Goal: Information Seeking & Learning: Compare options

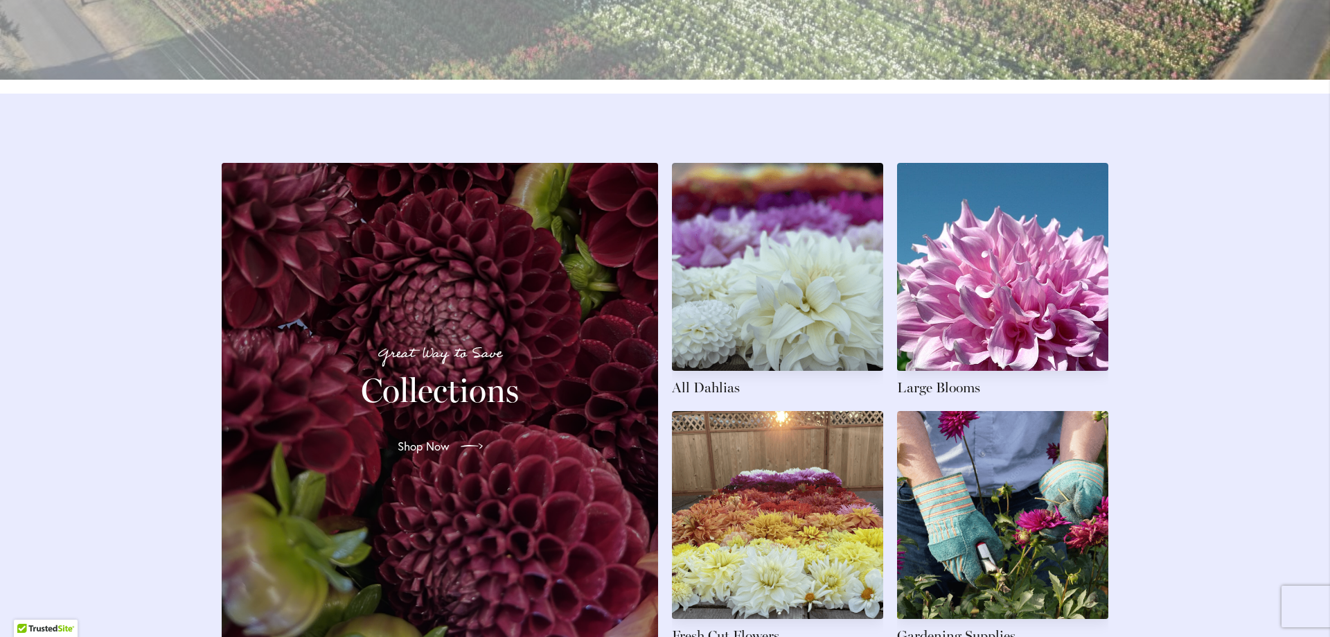
scroll to position [1940, 0]
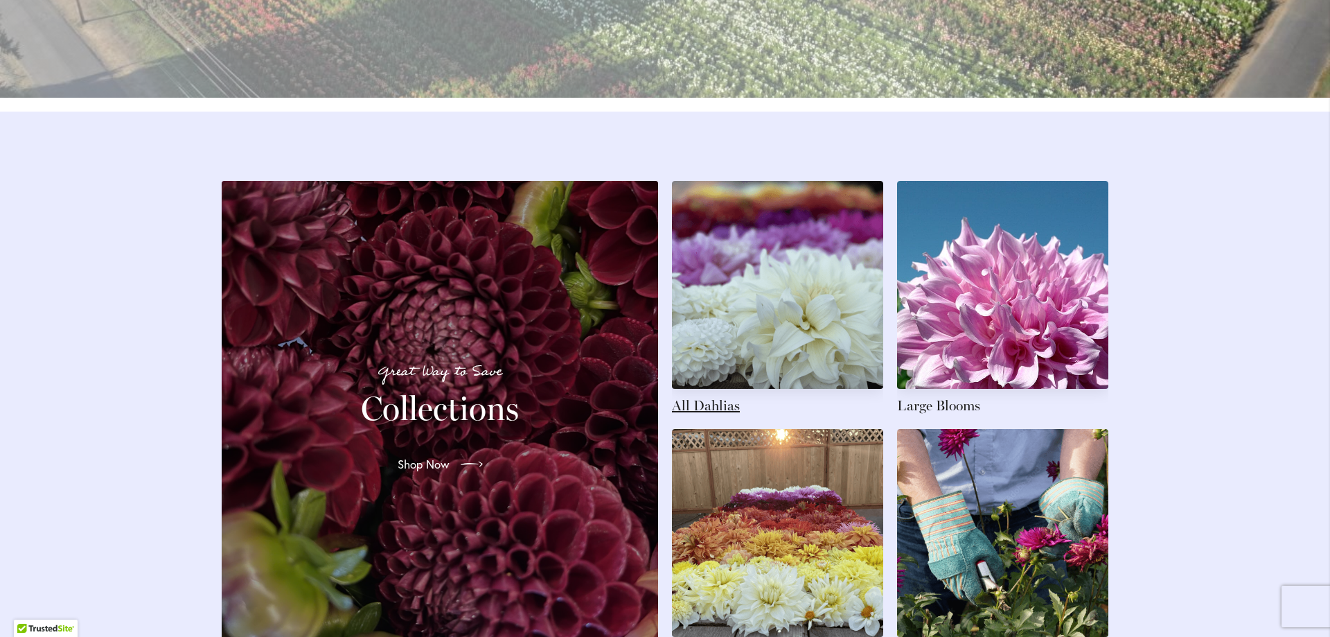
click at [682, 415] on link at bounding box center [777, 298] width 211 height 234
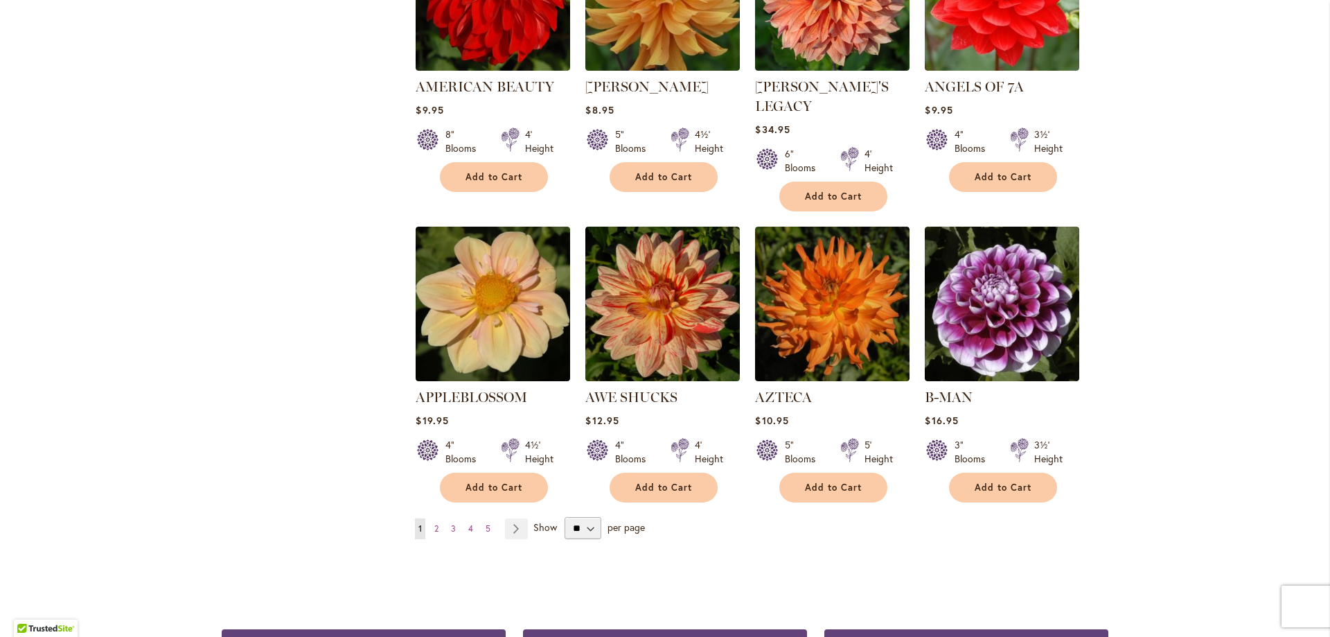
scroll to position [1039, 0]
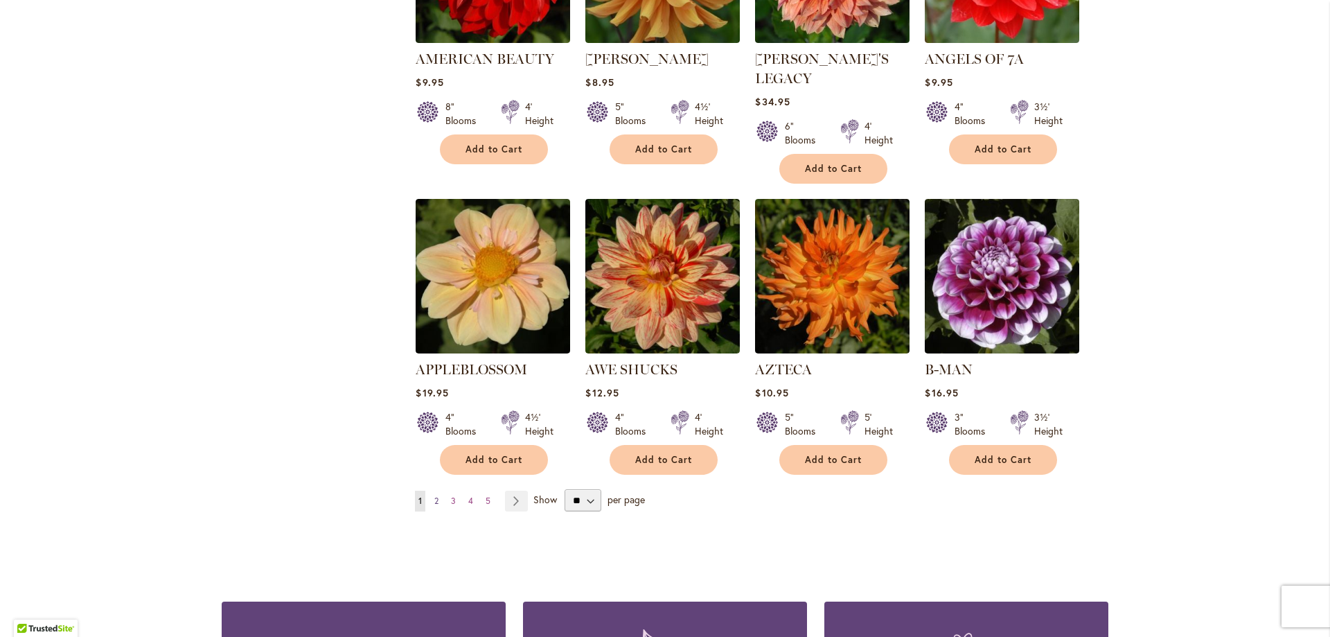
click at [434, 491] on link "Page 2" at bounding box center [436, 501] width 11 height 21
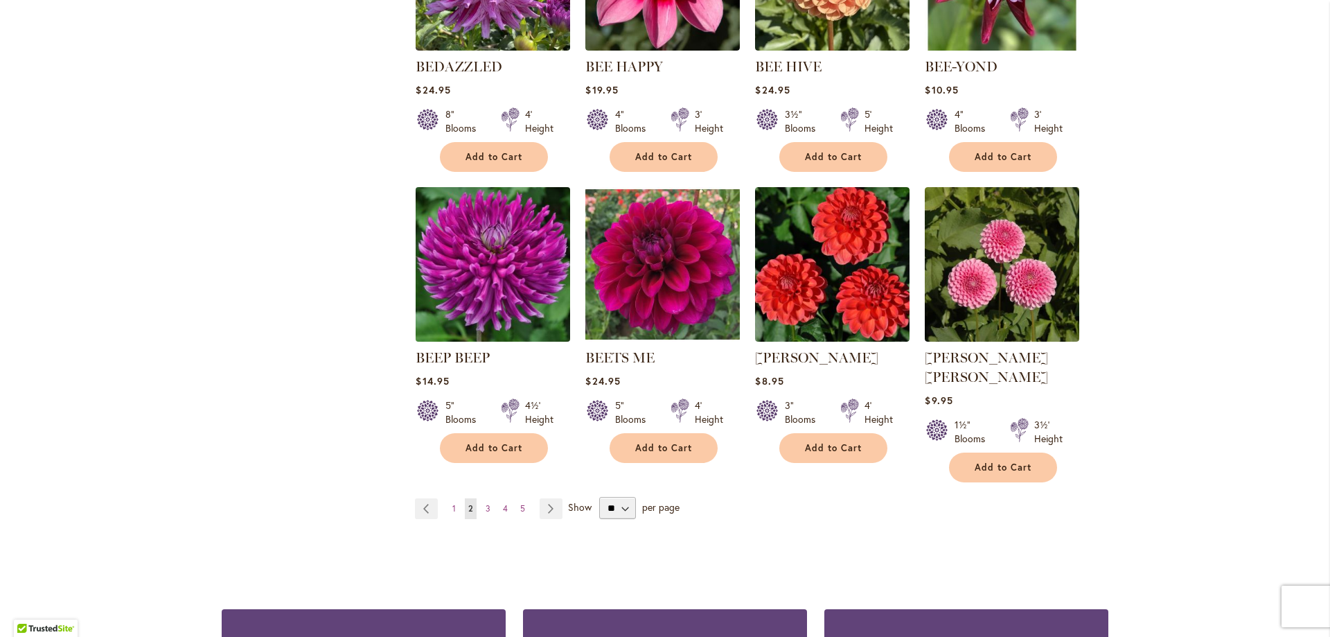
scroll to position [1039, 0]
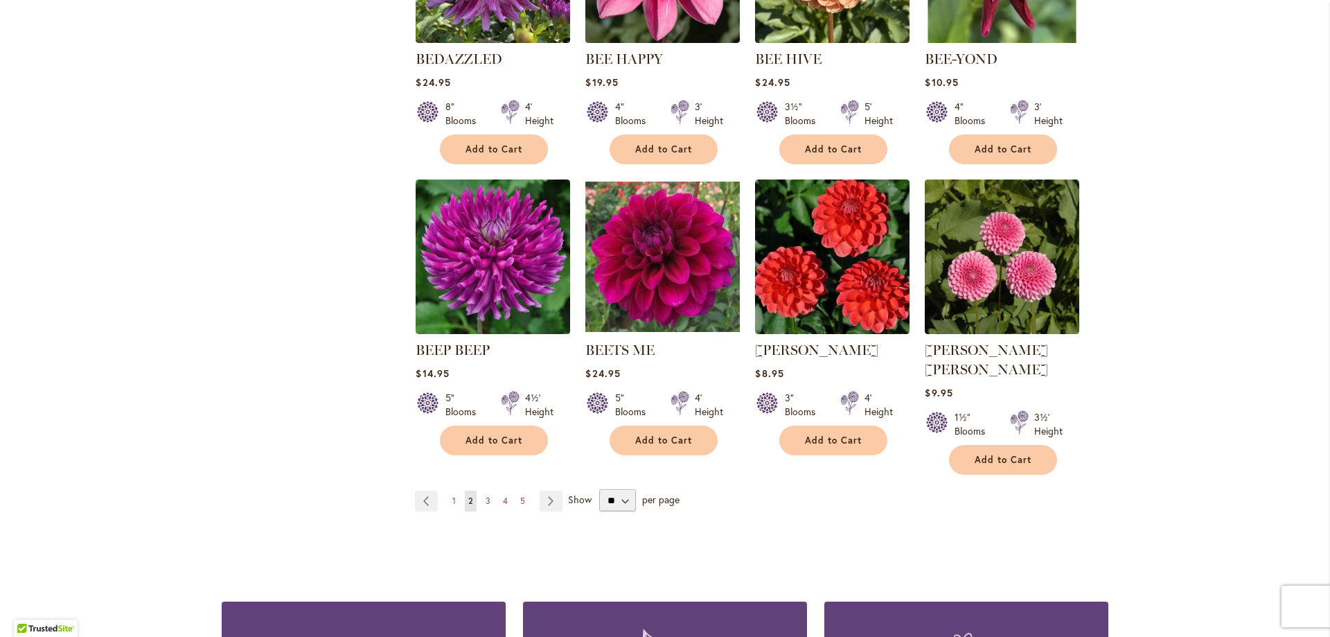
click at [486, 495] on span "3" at bounding box center [488, 500] width 5 height 10
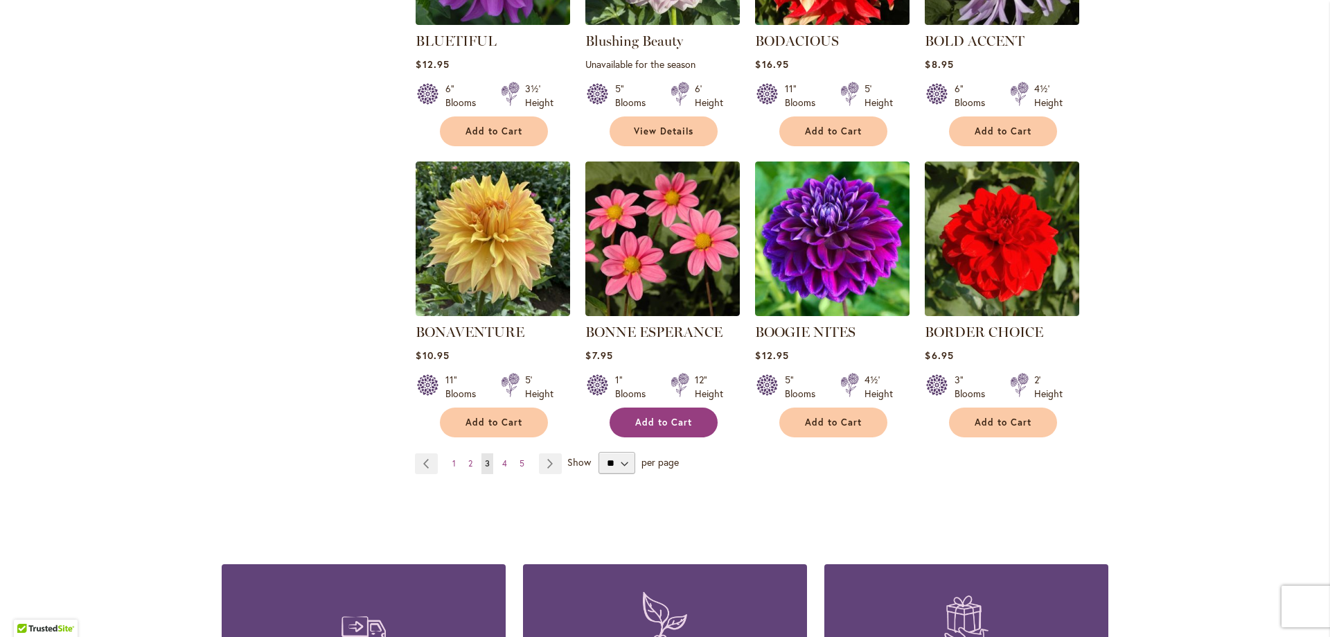
scroll to position [1109, 0]
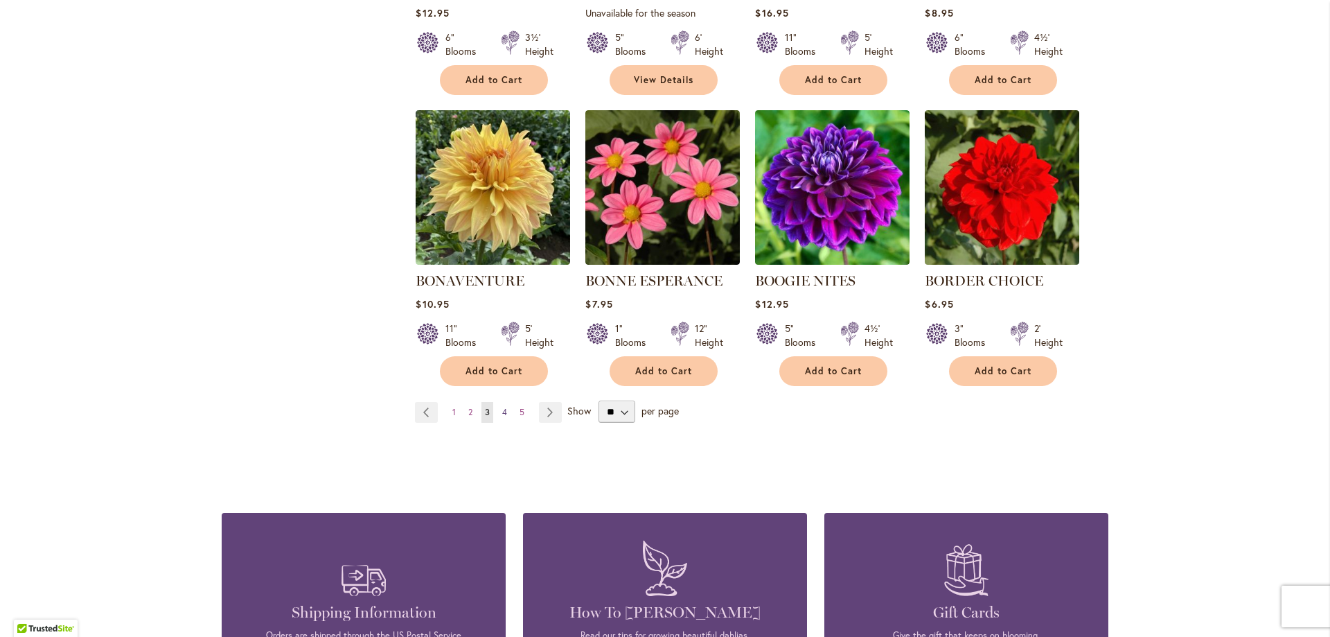
click at [502, 408] on span "4" at bounding box center [504, 412] width 5 height 10
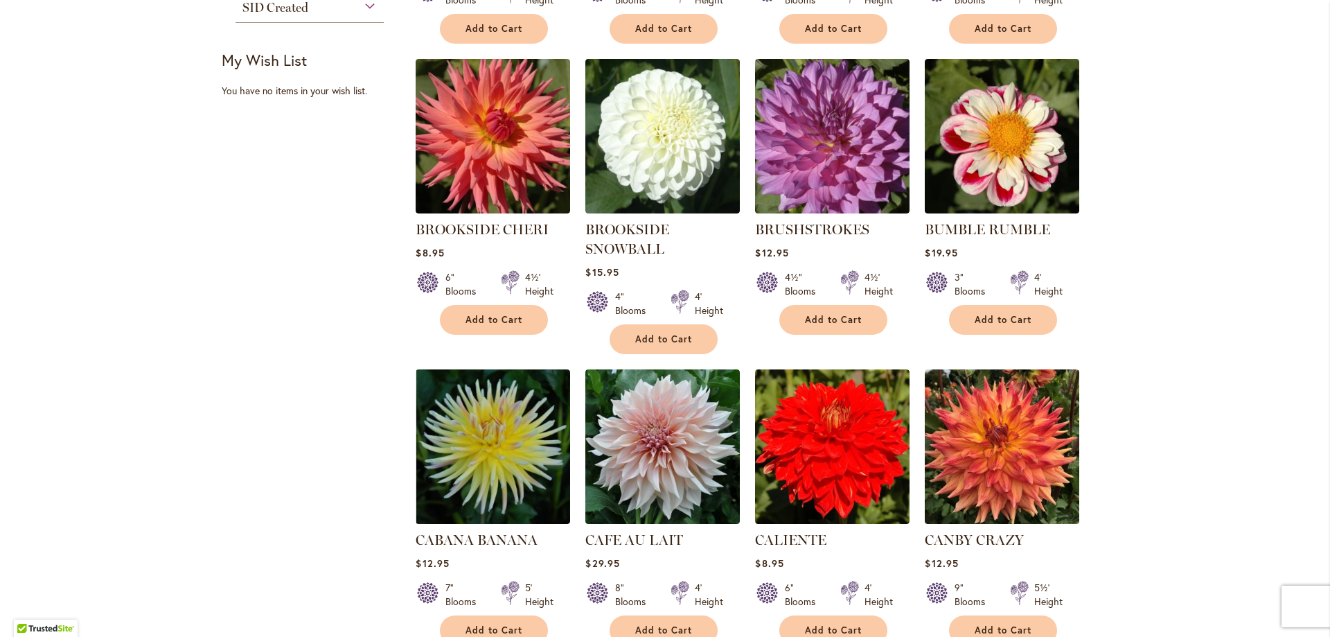
scroll to position [624, 0]
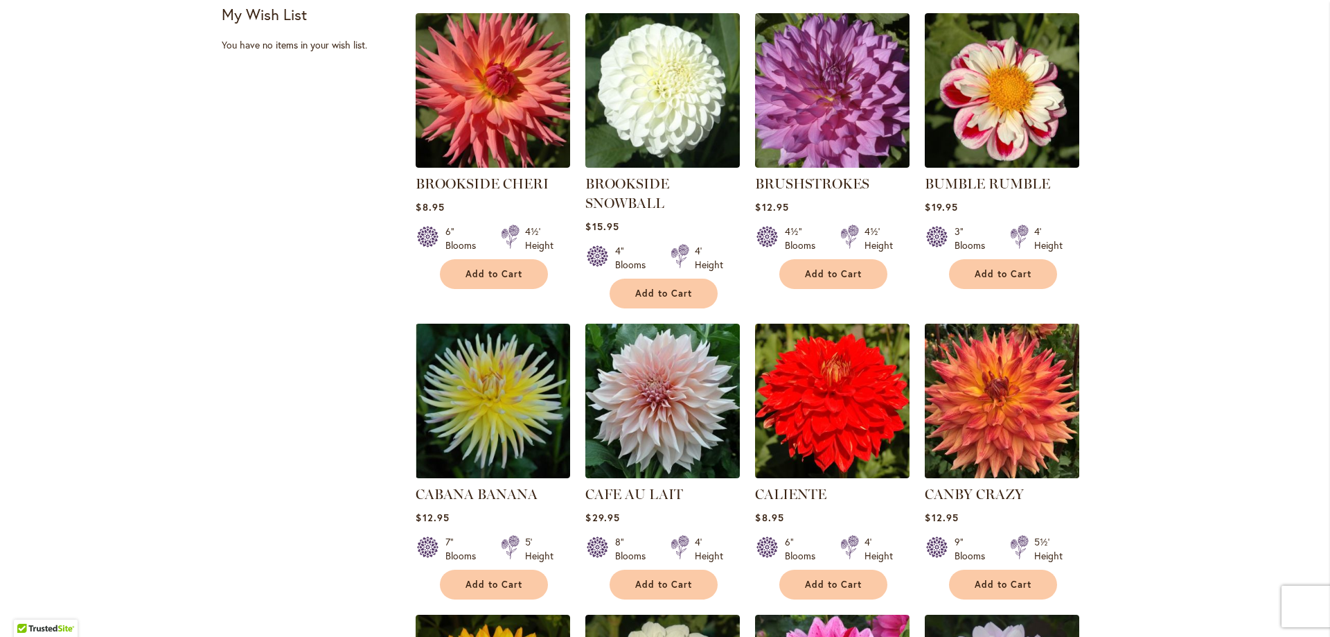
click at [1006, 405] on img at bounding box center [1003, 401] width 162 height 162
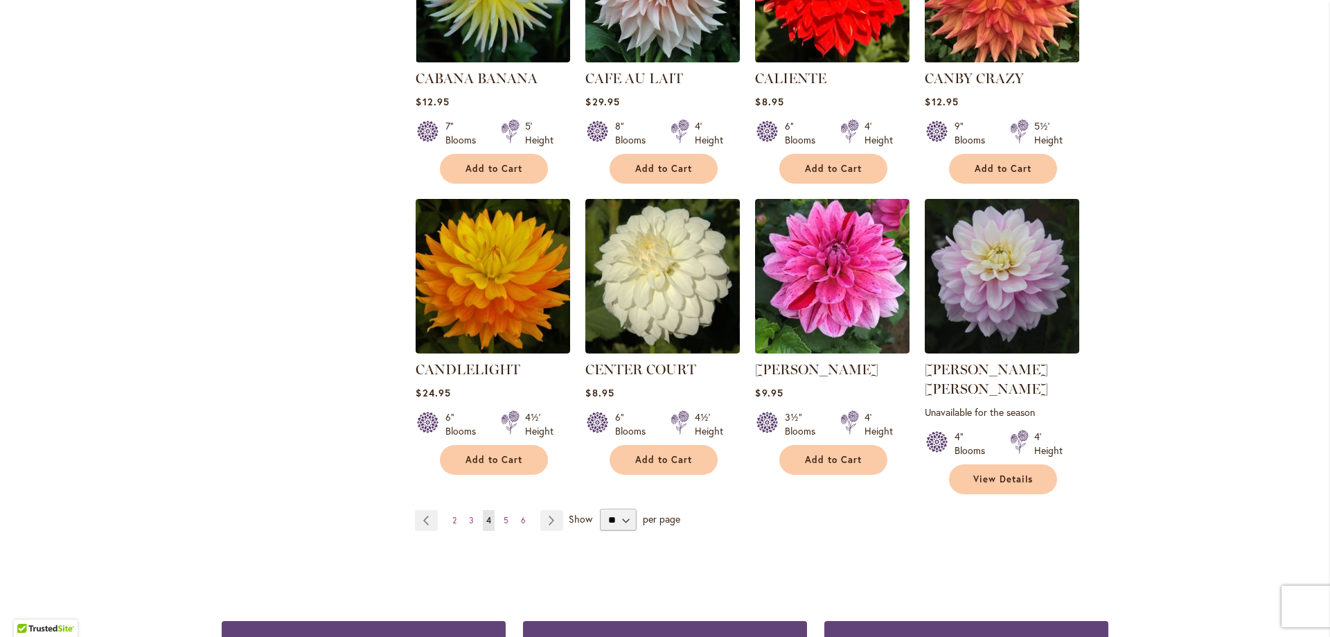
scroll to position [1109, 0]
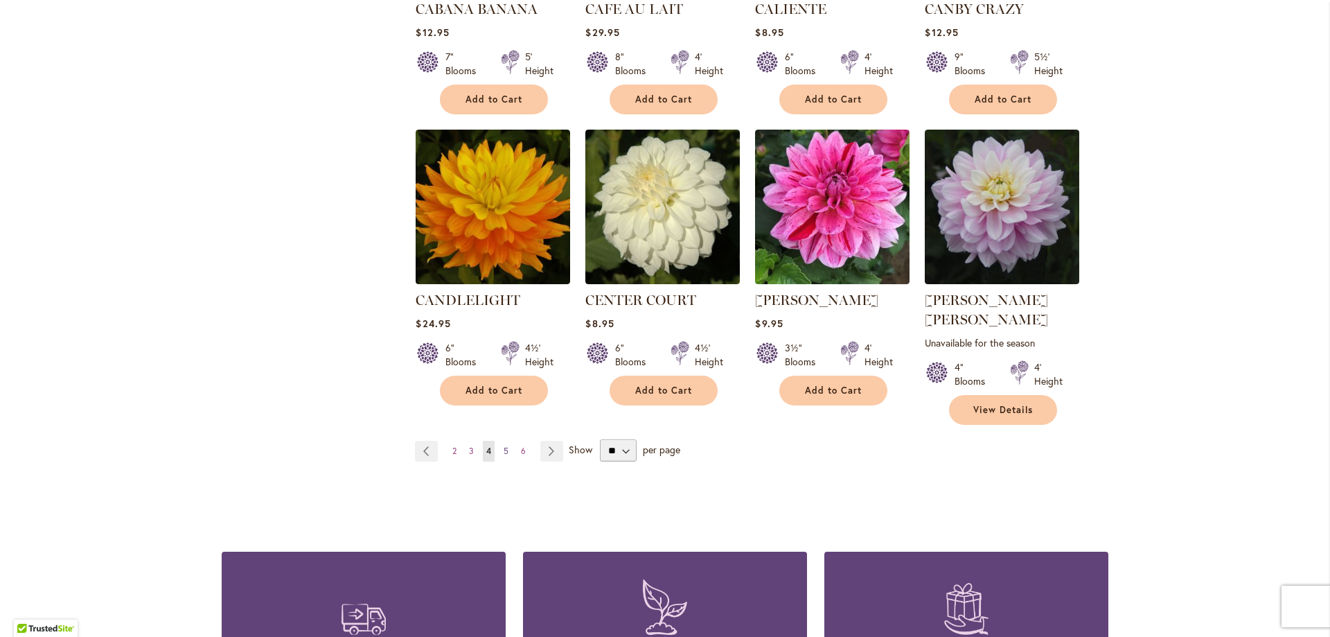
click at [504, 446] on span "5" at bounding box center [506, 451] width 5 height 10
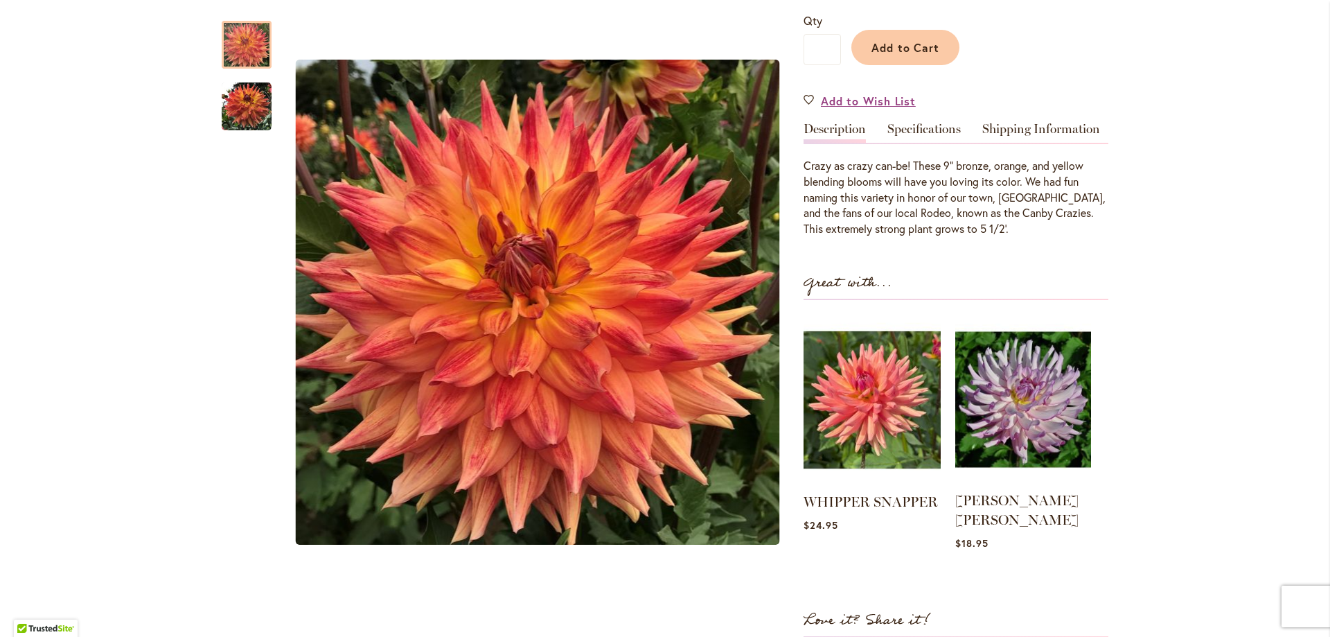
scroll to position [208, 0]
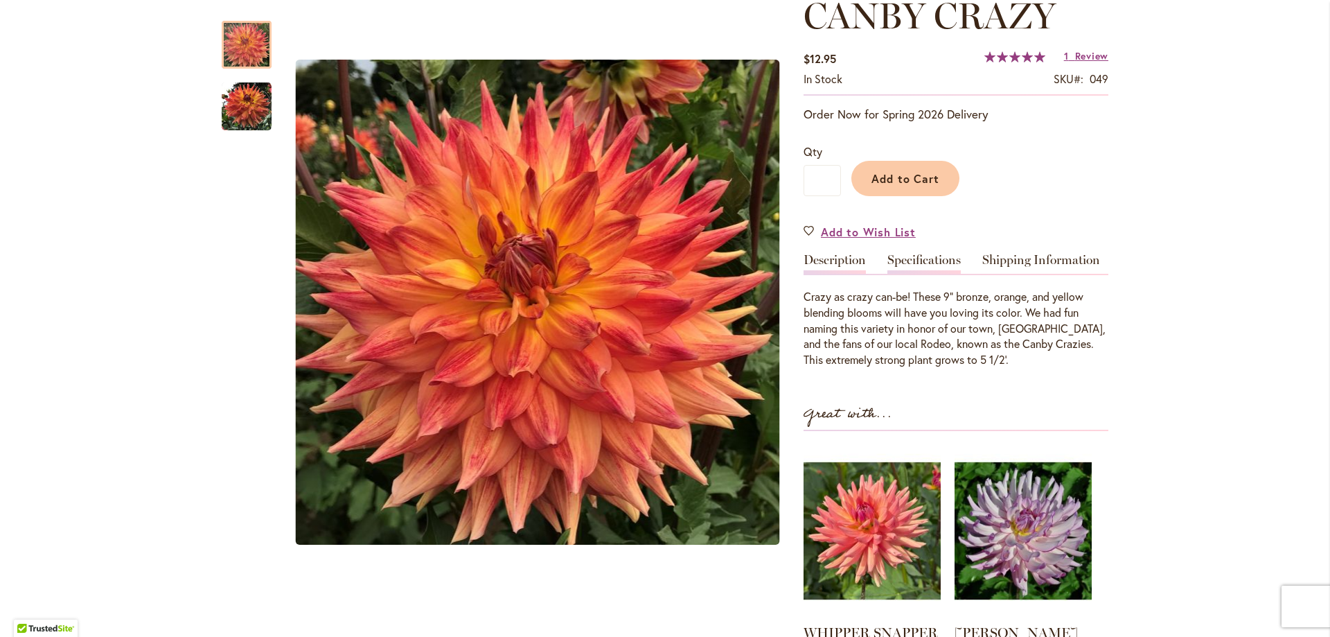
click at [921, 262] on link "Specifications" at bounding box center [924, 264] width 73 height 20
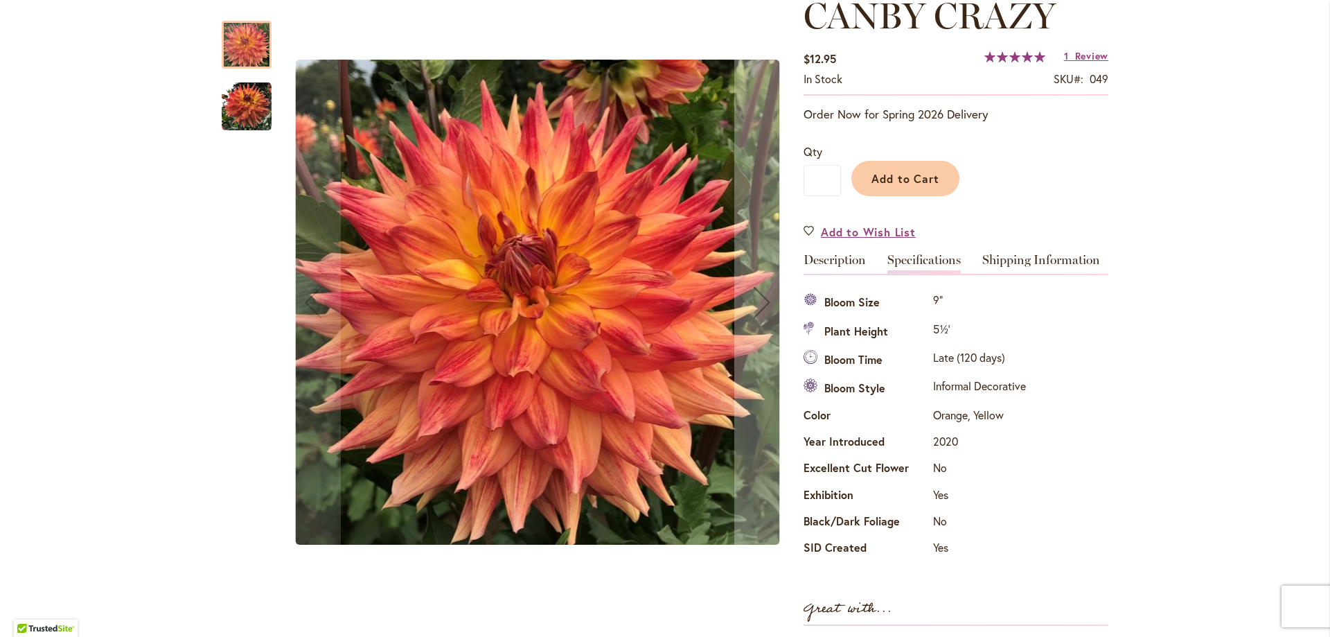
click at [250, 112] on img "Canby Crazy" at bounding box center [247, 107] width 50 height 50
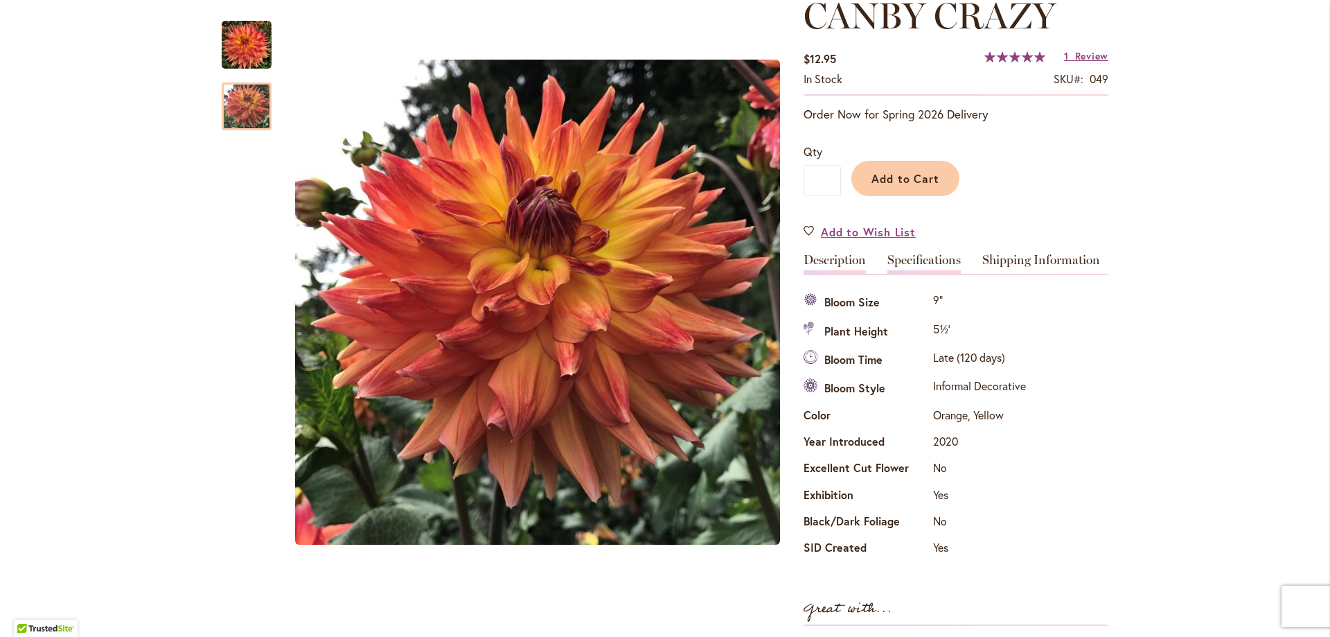
click at [829, 255] on link "Description" at bounding box center [835, 264] width 62 height 20
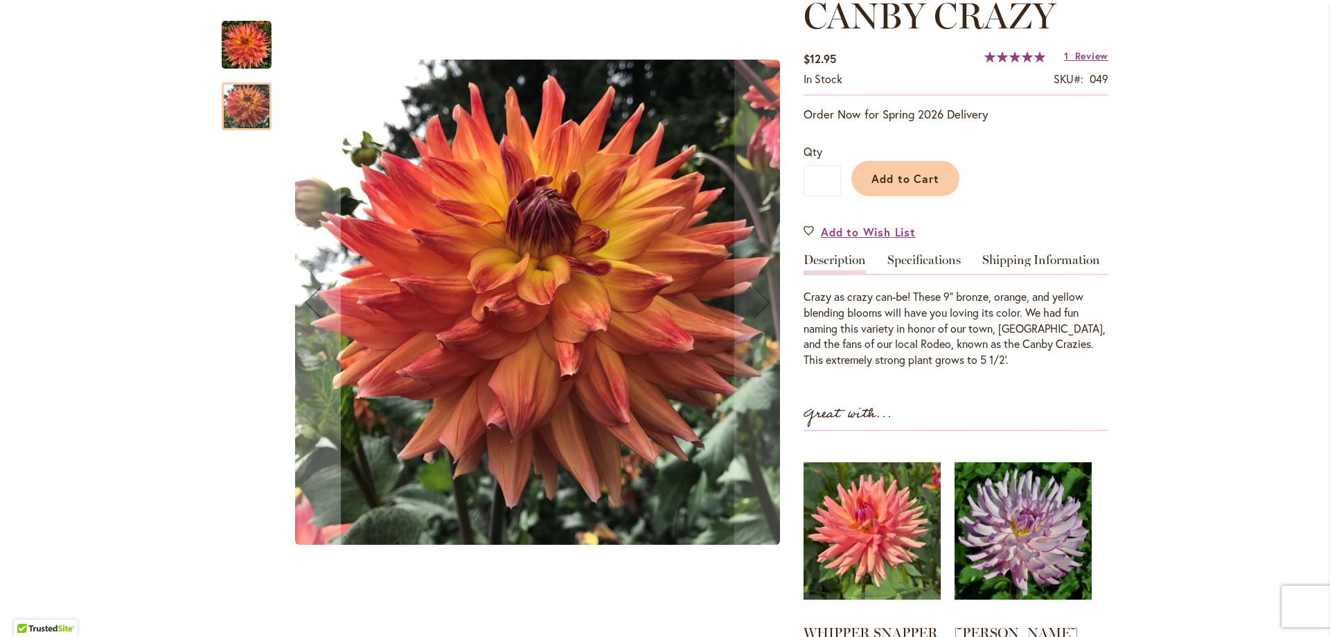
click at [255, 112] on div at bounding box center [247, 106] width 50 height 48
click at [235, 50] on img "Canby Crazy" at bounding box center [247, 45] width 50 height 50
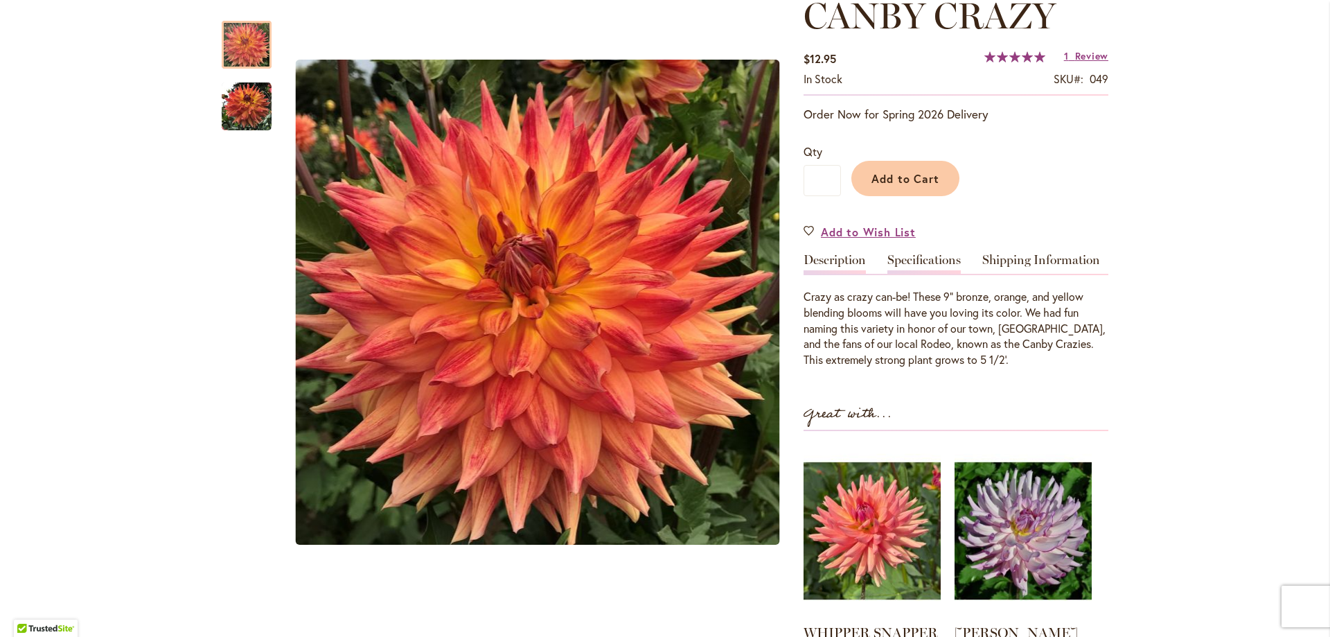
click at [924, 262] on link "Specifications" at bounding box center [924, 264] width 73 height 20
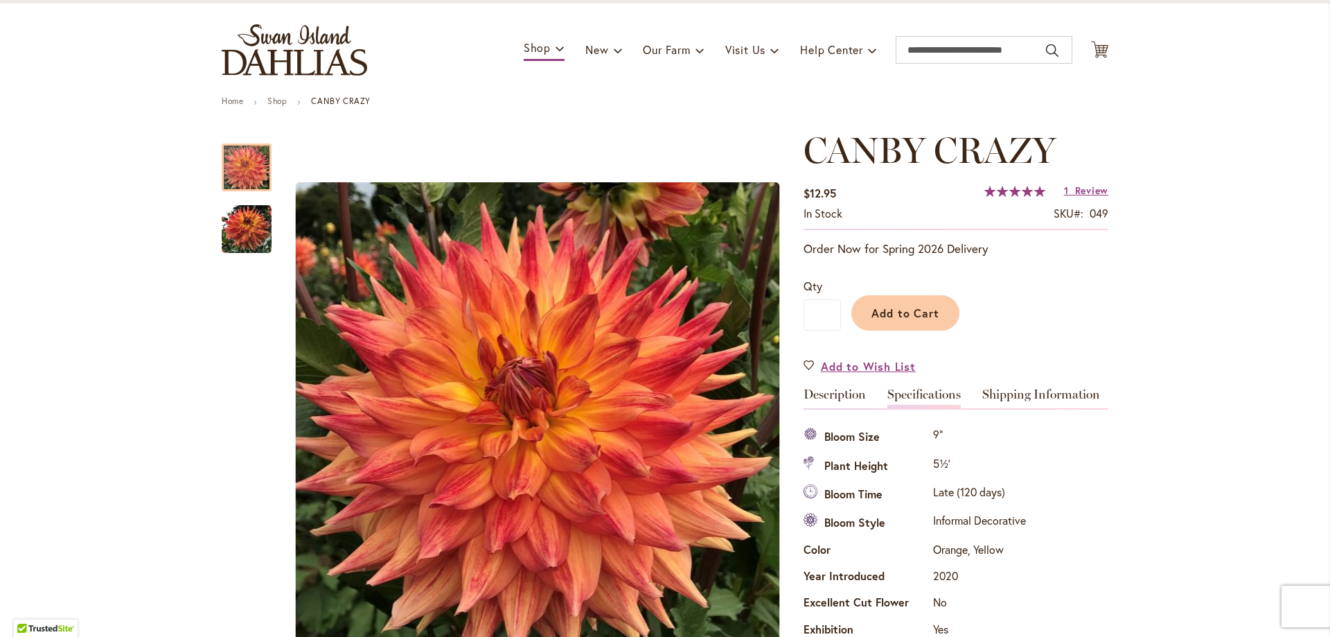
scroll to position [69, 0]
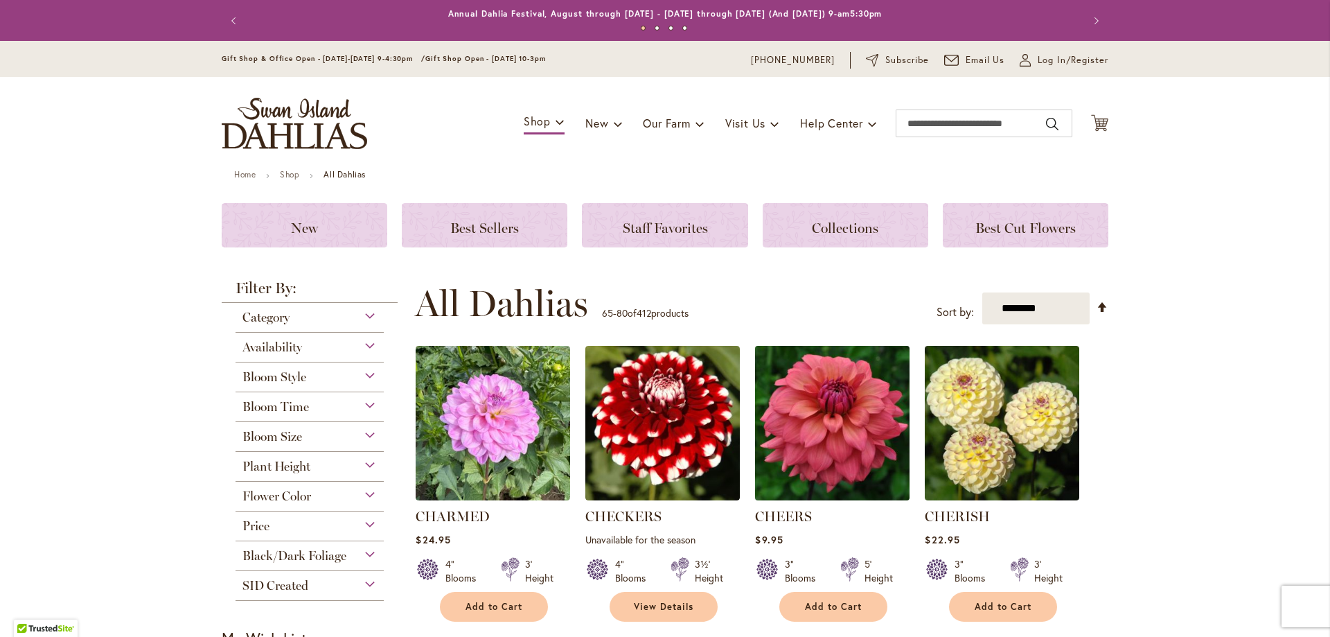
click at [845, 418] on img at bounding box center [833, 423] width 162 height 162
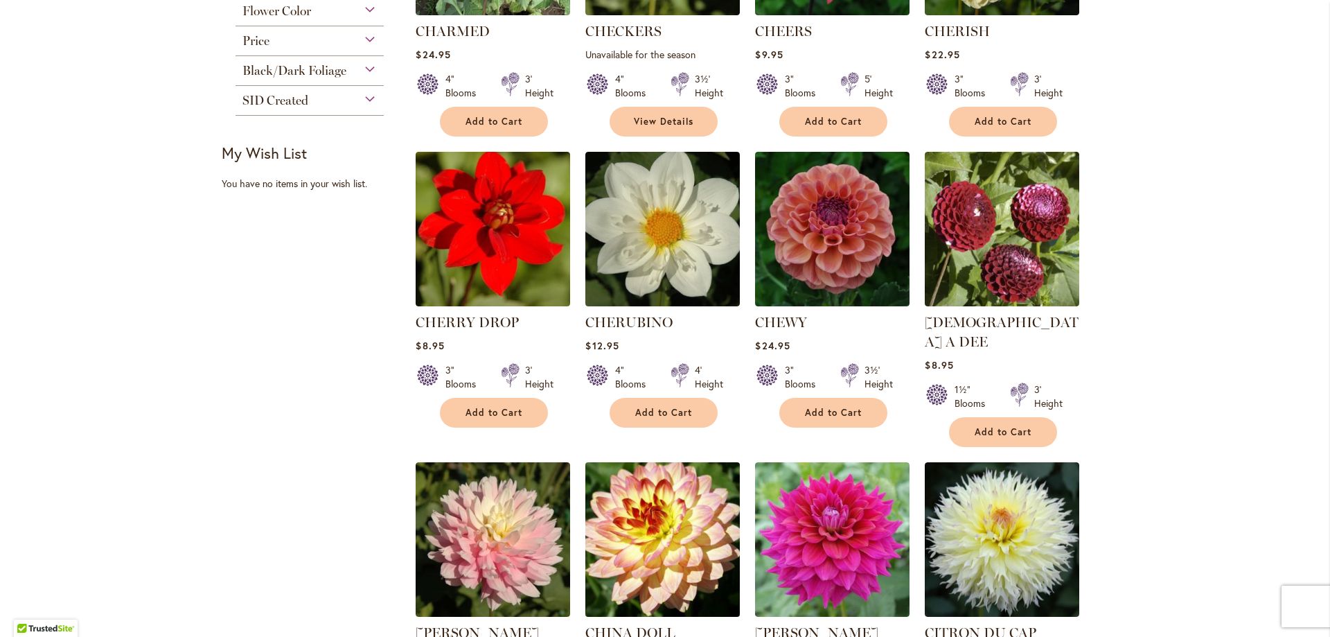
scroll to position [554, 0]
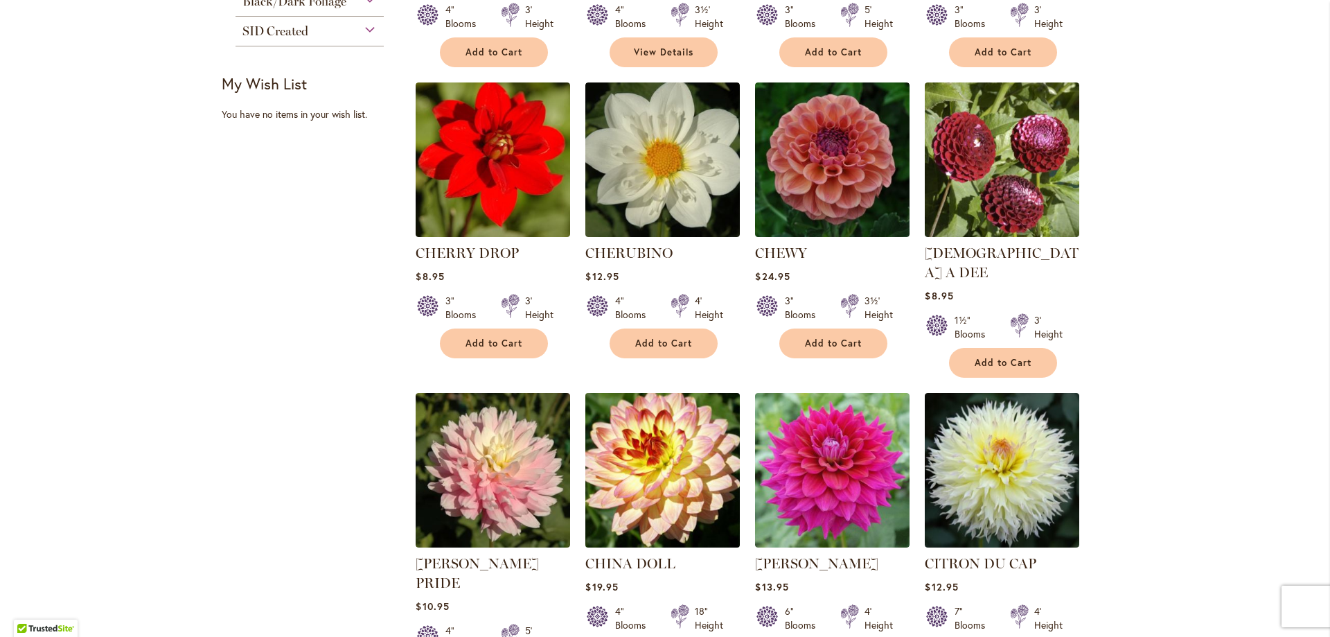
click at [643, 460] on img at bounding box center [663, 470] width 162 height 162
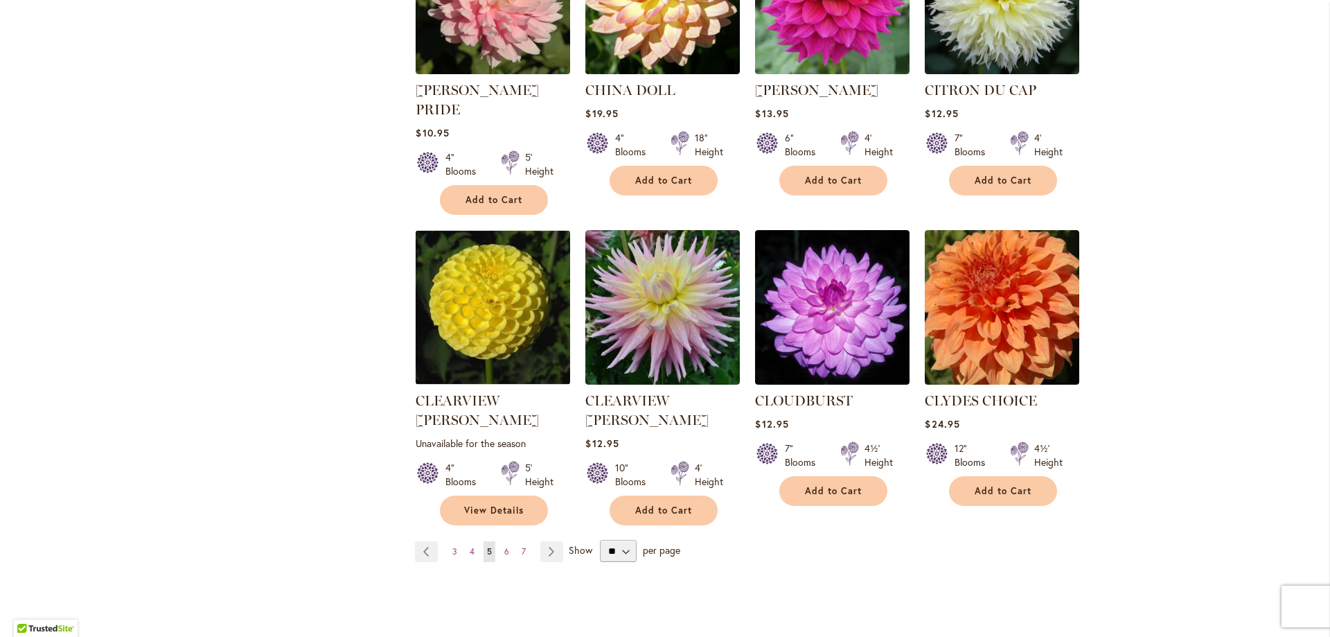
scroll to position [1109, 0]
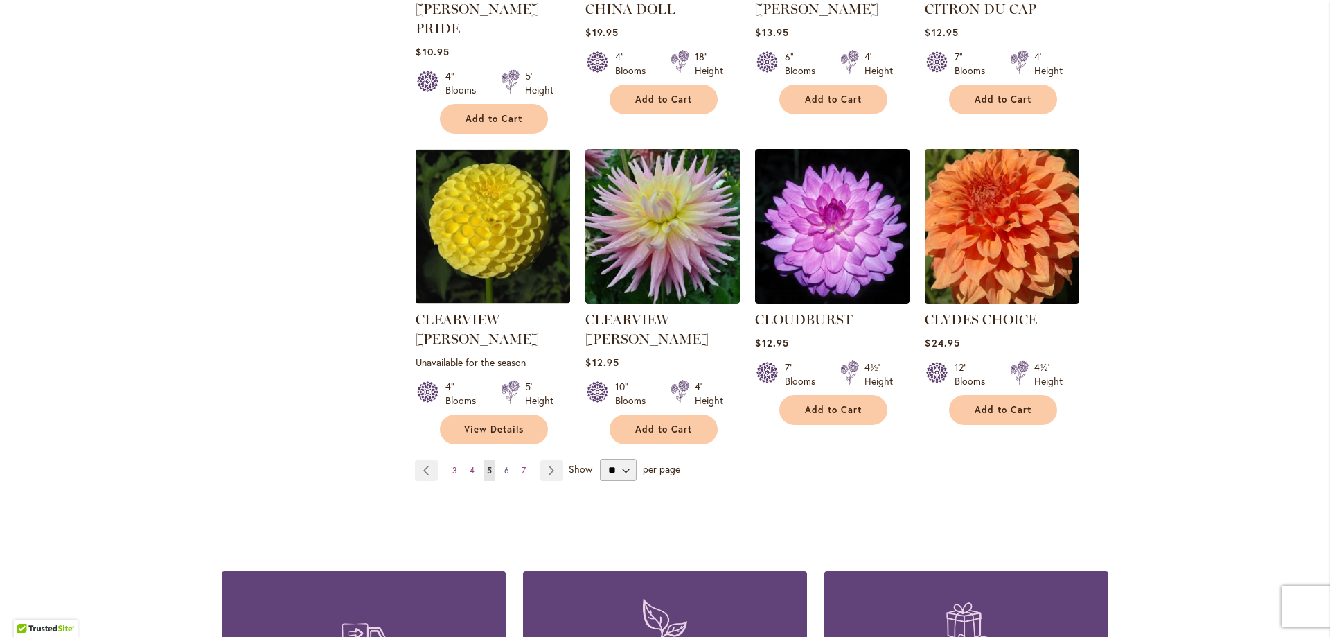
click at [504, 465] on span "6" at bounding box center [506, 470] width 5 height 10
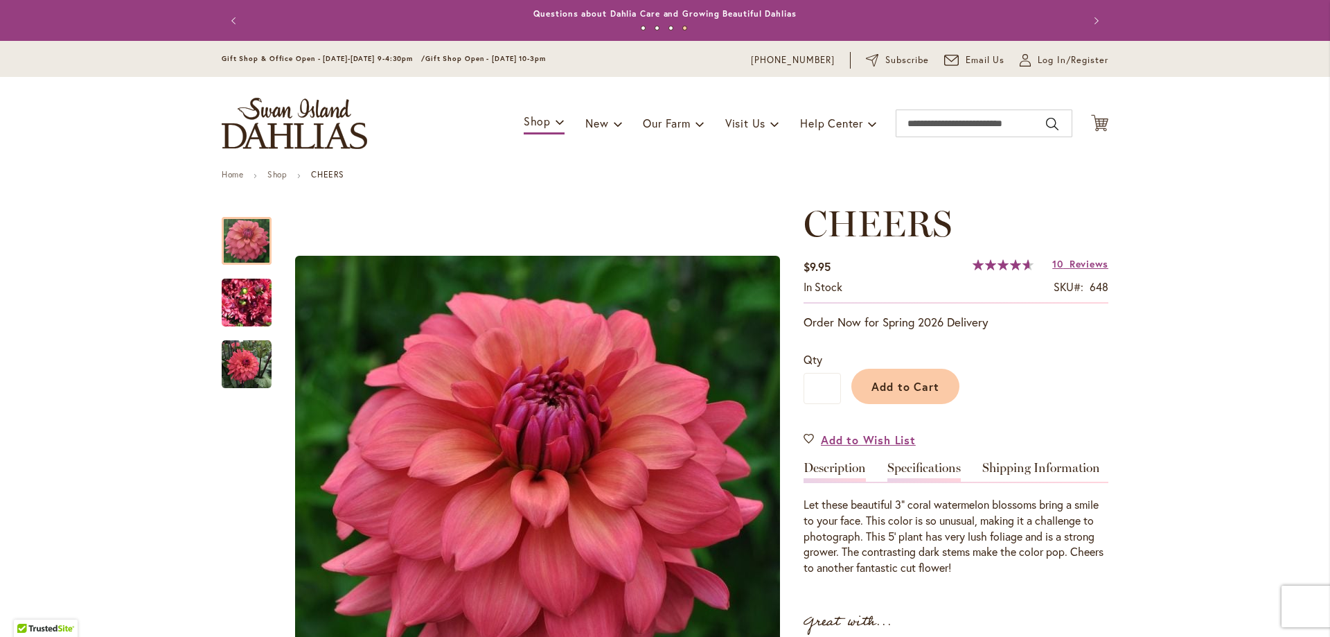
click at [920, 472] on link "Specifications" at bounding box center [924, 471] width 73 height 20
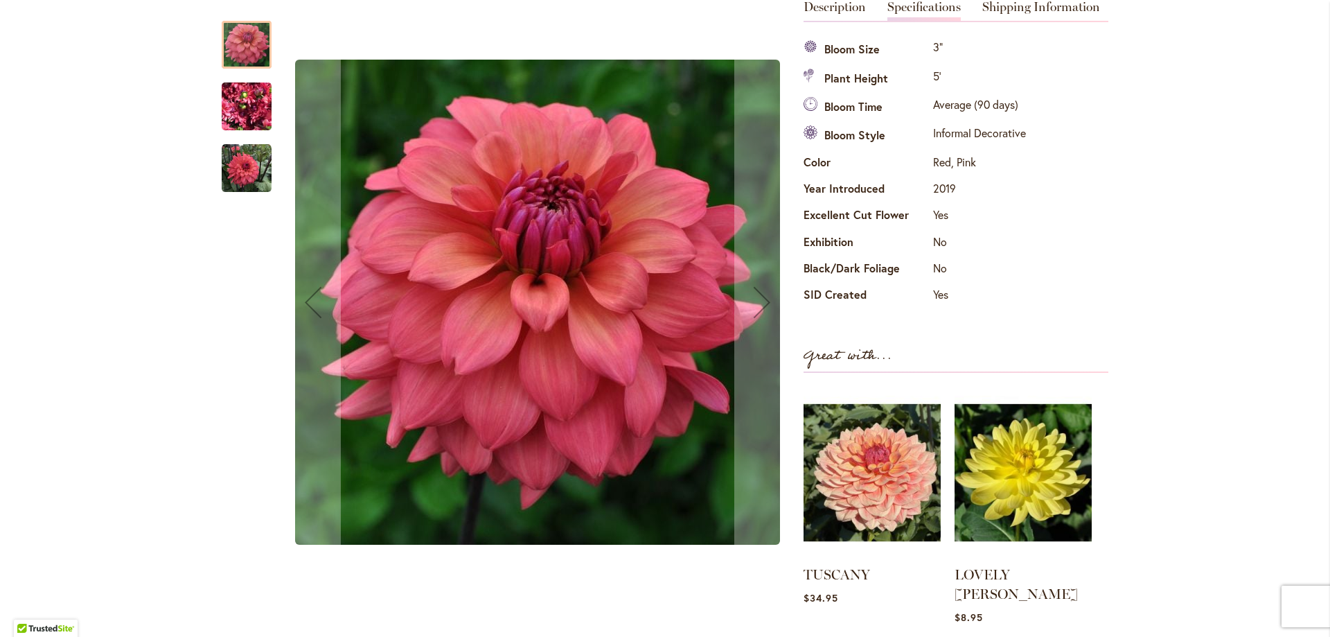
click at [247, 96] on img "CHEERS" at bounding box center [247, 106] width 50 height 67
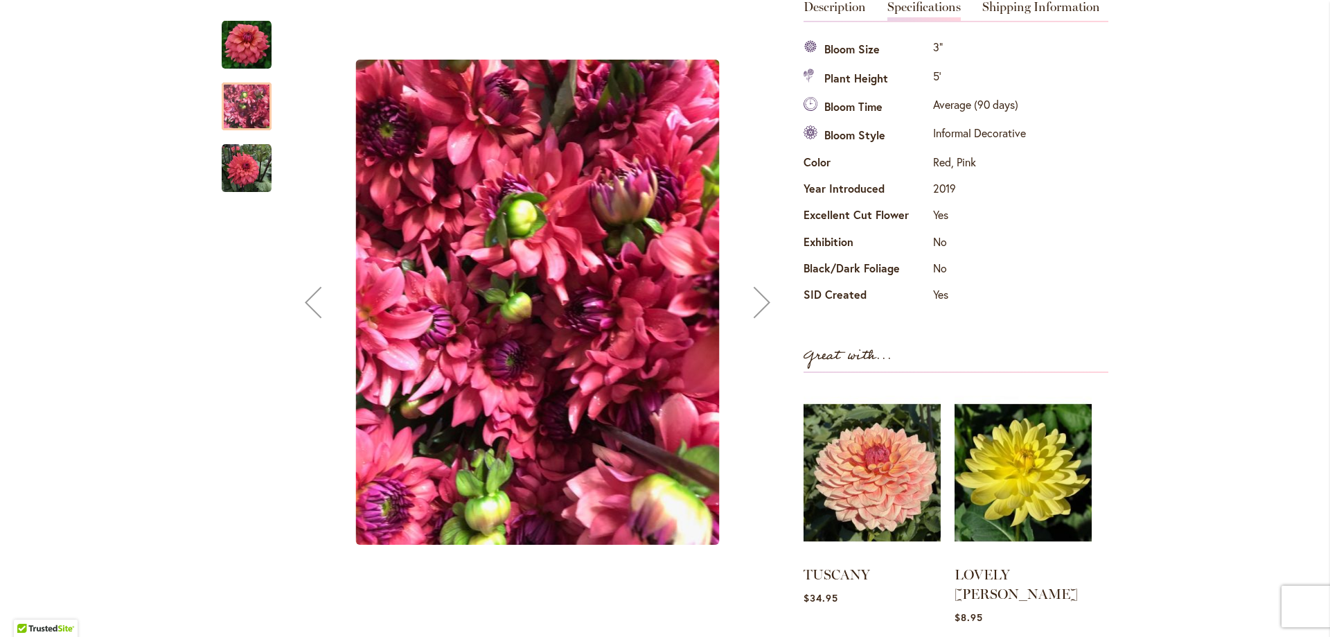
click at [238, 166] on img "CHEERS" at bounding box center [247, 168] width 50 height 50
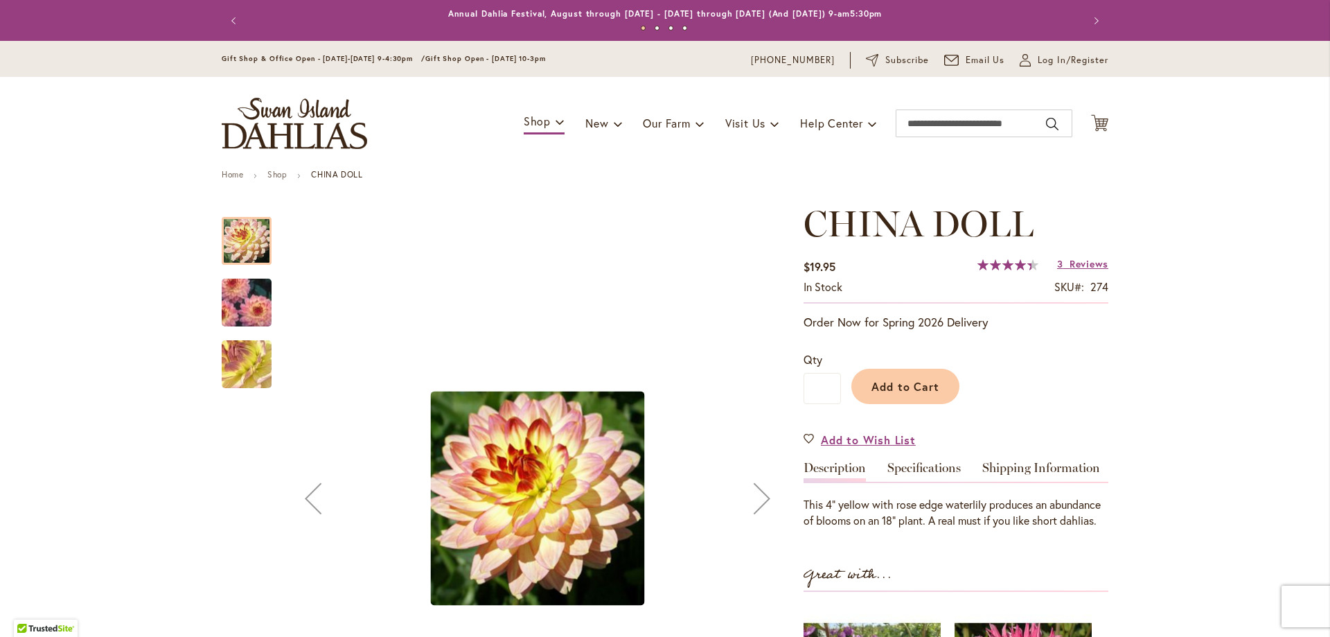
click at [254, 299] on img "CHINA DOLL" at bounding box center [247, 302] width 100 height 71
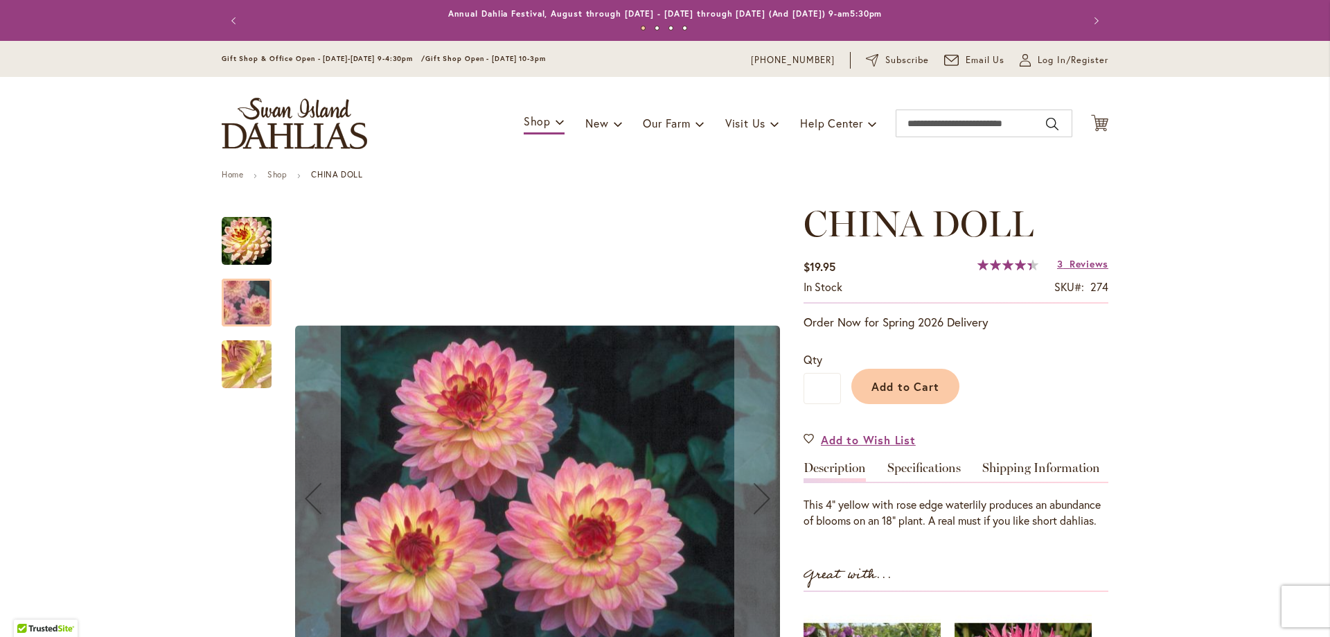
click at [249, 350] on img "CHINA DOLL" at bounding box center [247, 364] width 100 height 75
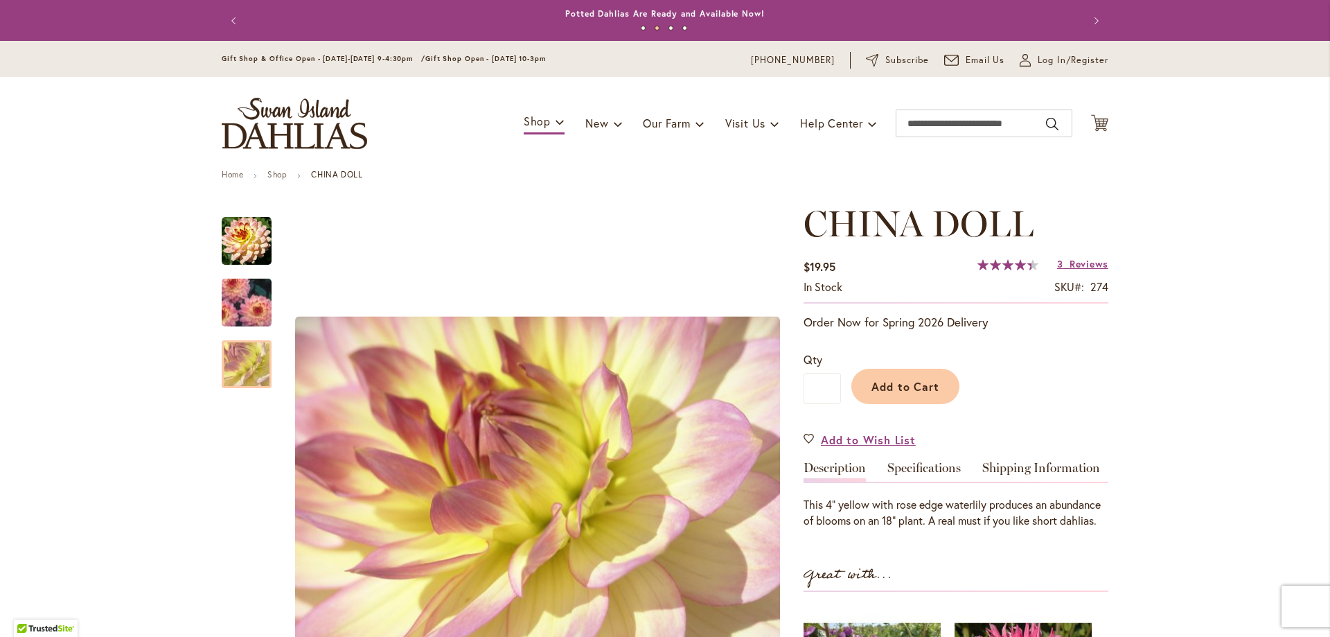
scroll to position [69, 0]
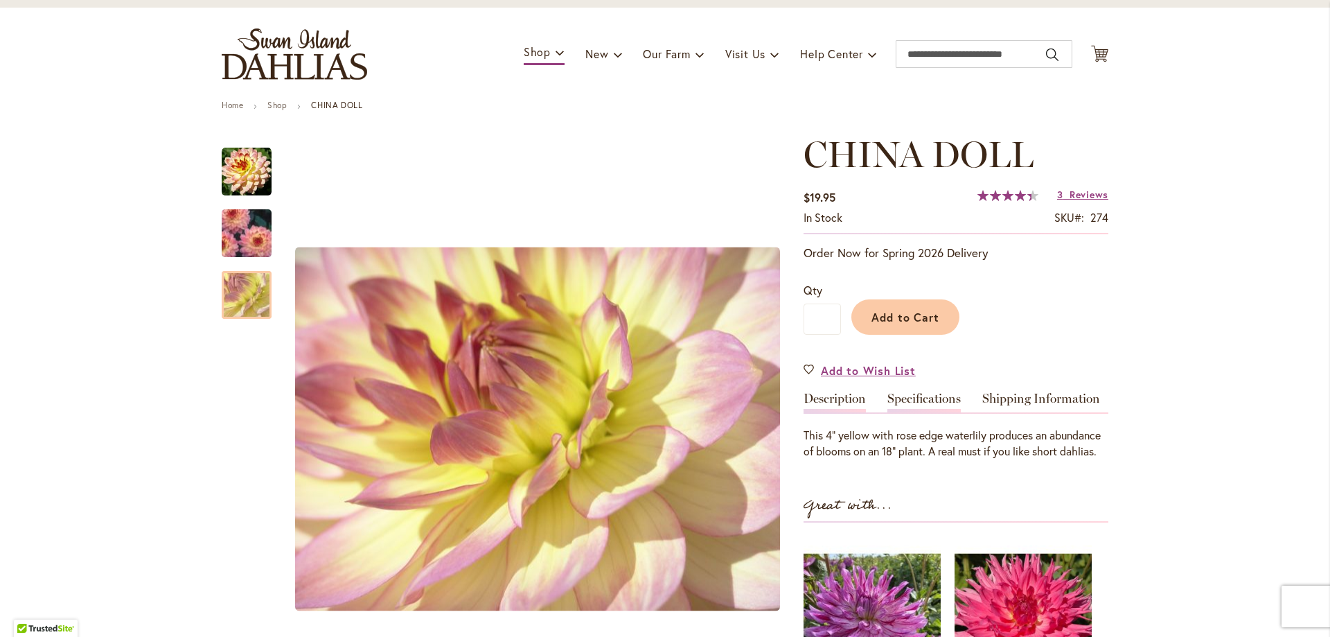
click at [915, 406] on link "Specifications" at bounding box center [924, 402] width 73 height 20
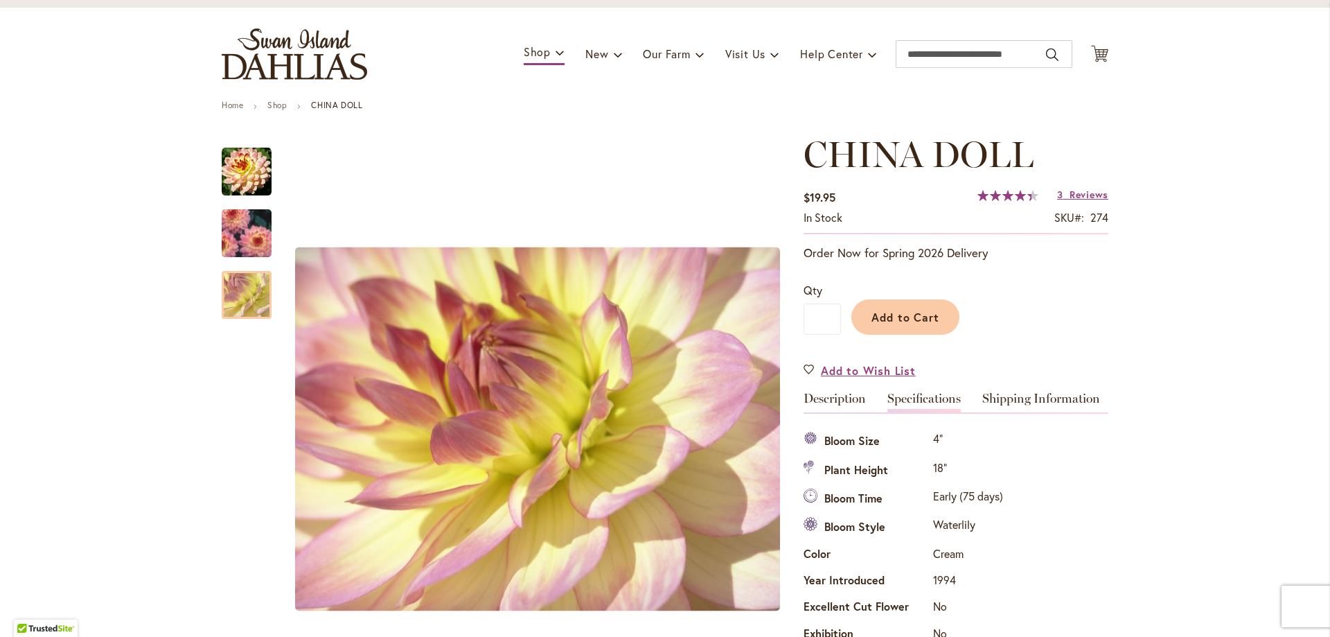
scroll to position [461, 0]
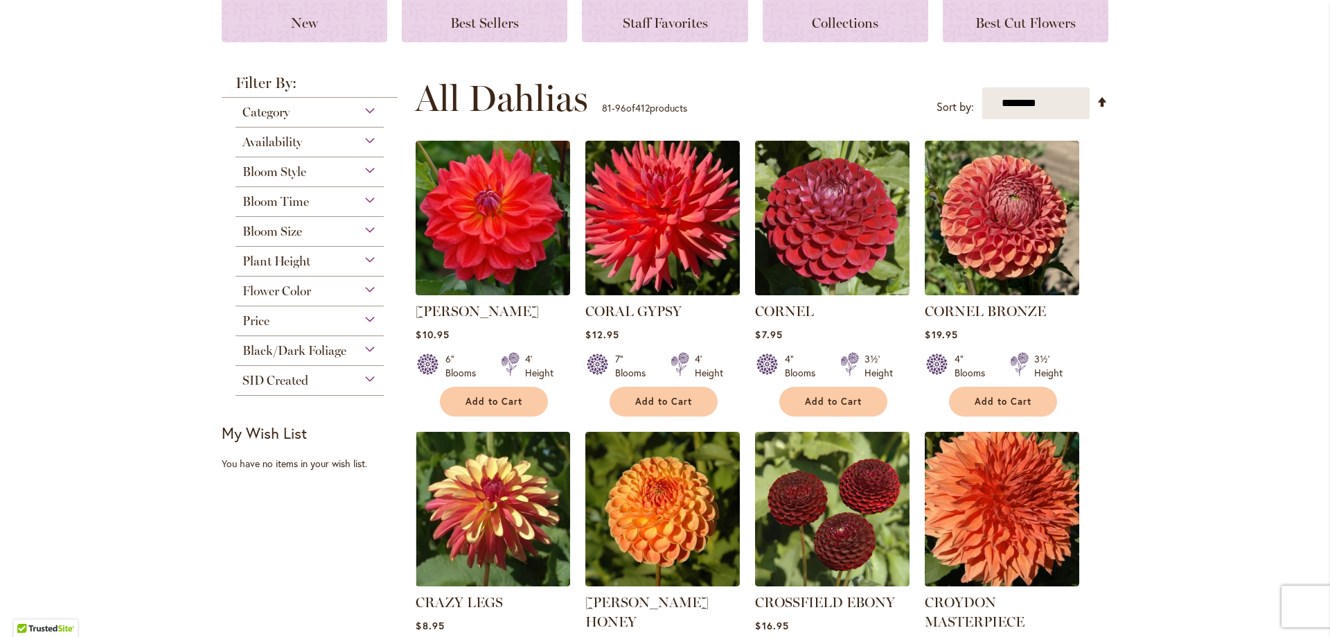
scroll to position [208, 0]
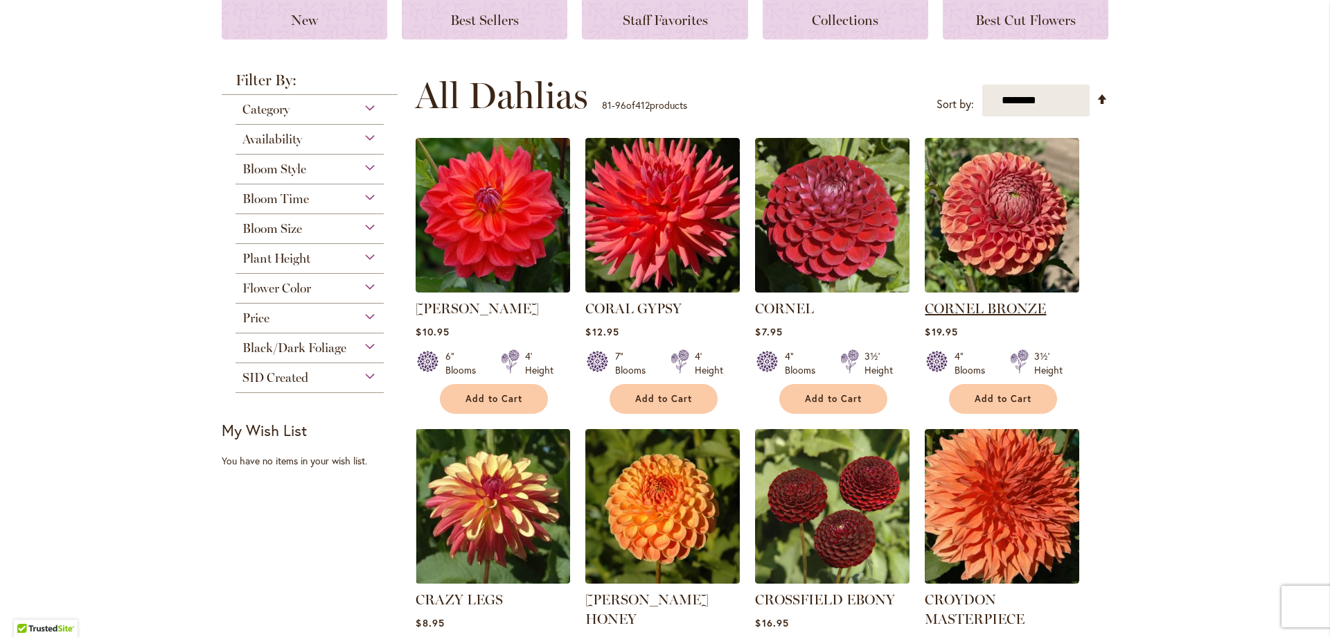
click at [937, 307] on link "CORNEL BRONZE" at bounding box center [985, 308] width 121 height 17
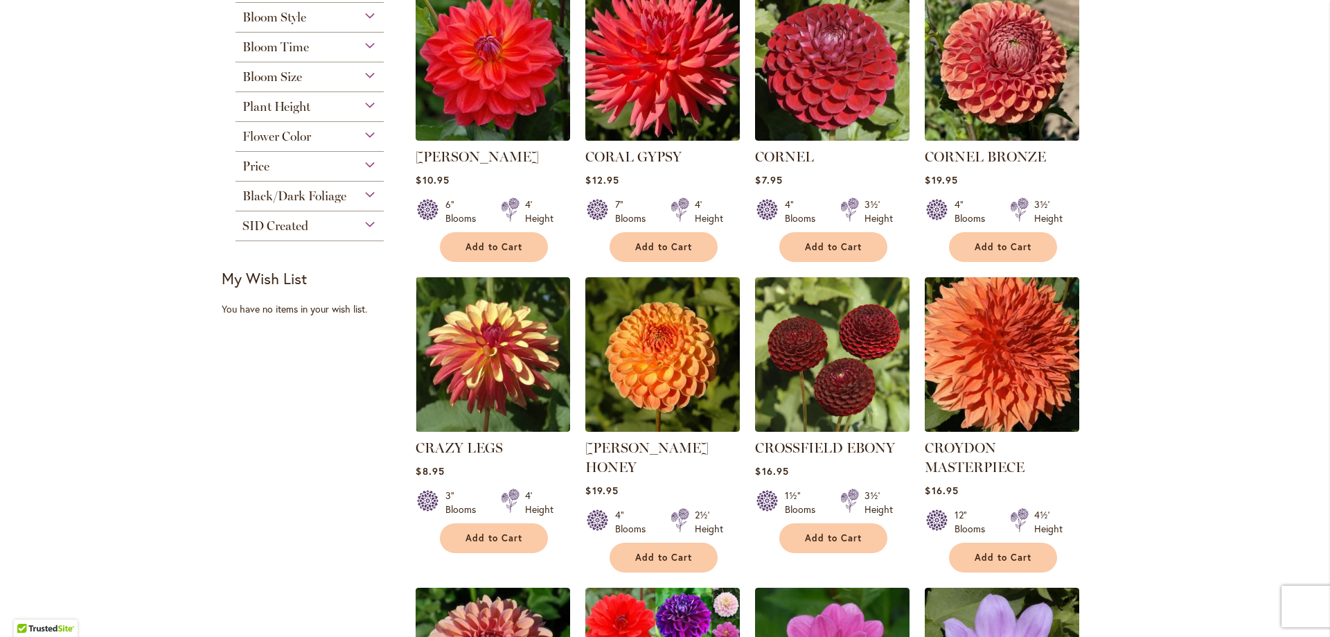
scroll to position [416, 0]
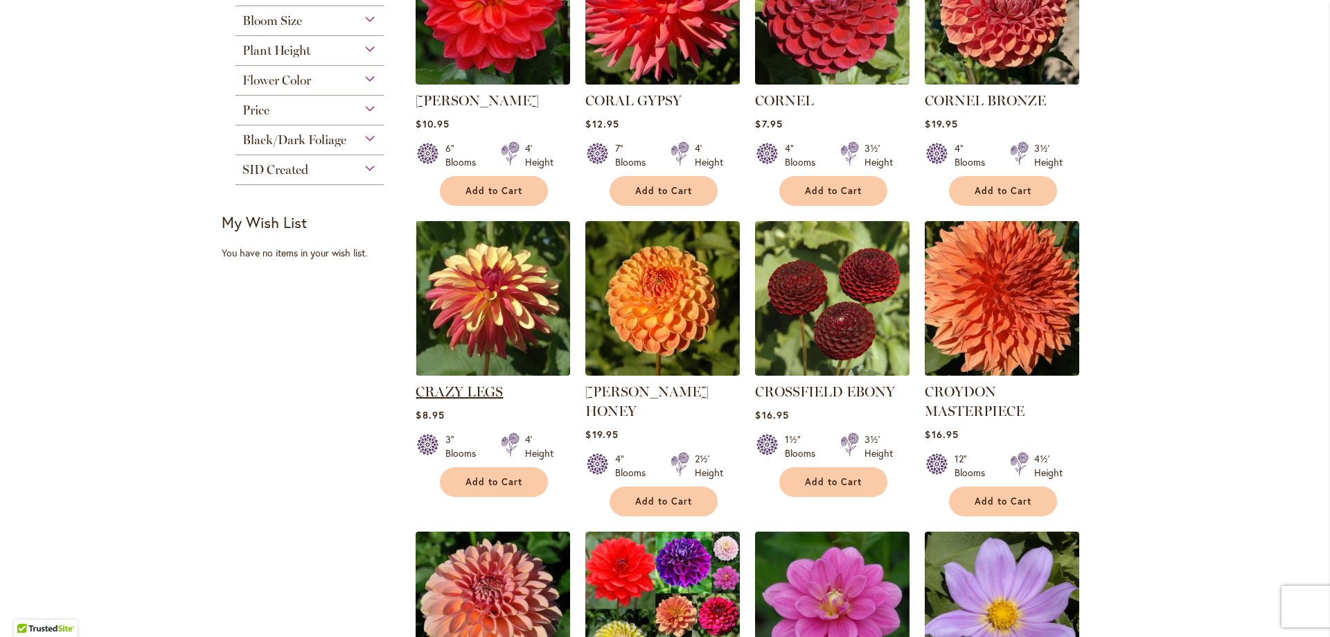
click at [471, 391] on link "CRAZY LEGS" at bounding box center [459, 391] width 87 height 17
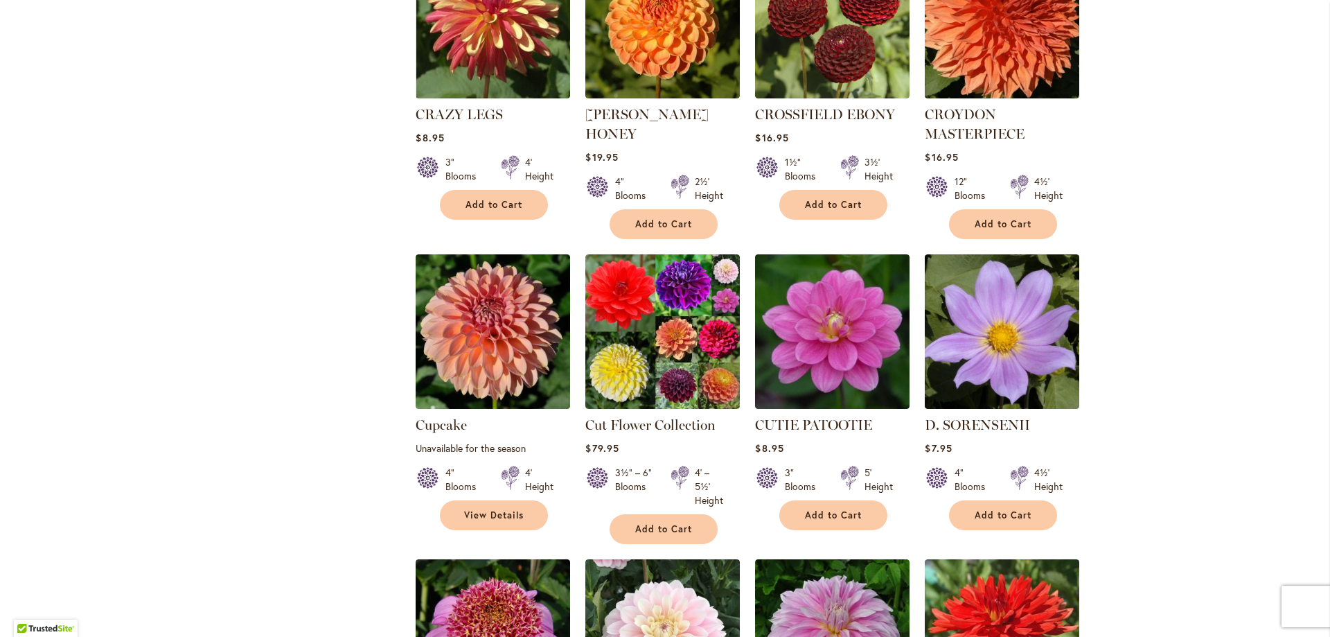
scroll to position [1039, 0]
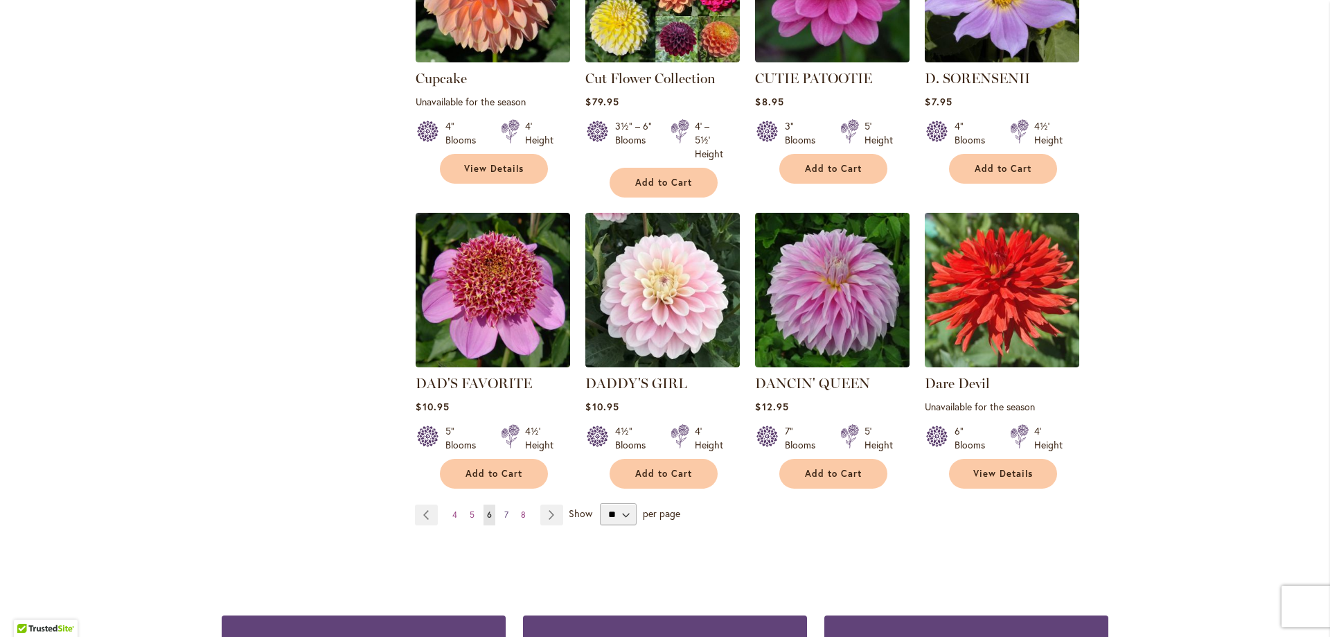
click at [501, 510] on link "Page 7" at bounding box center [506, 514] width 11 height 21
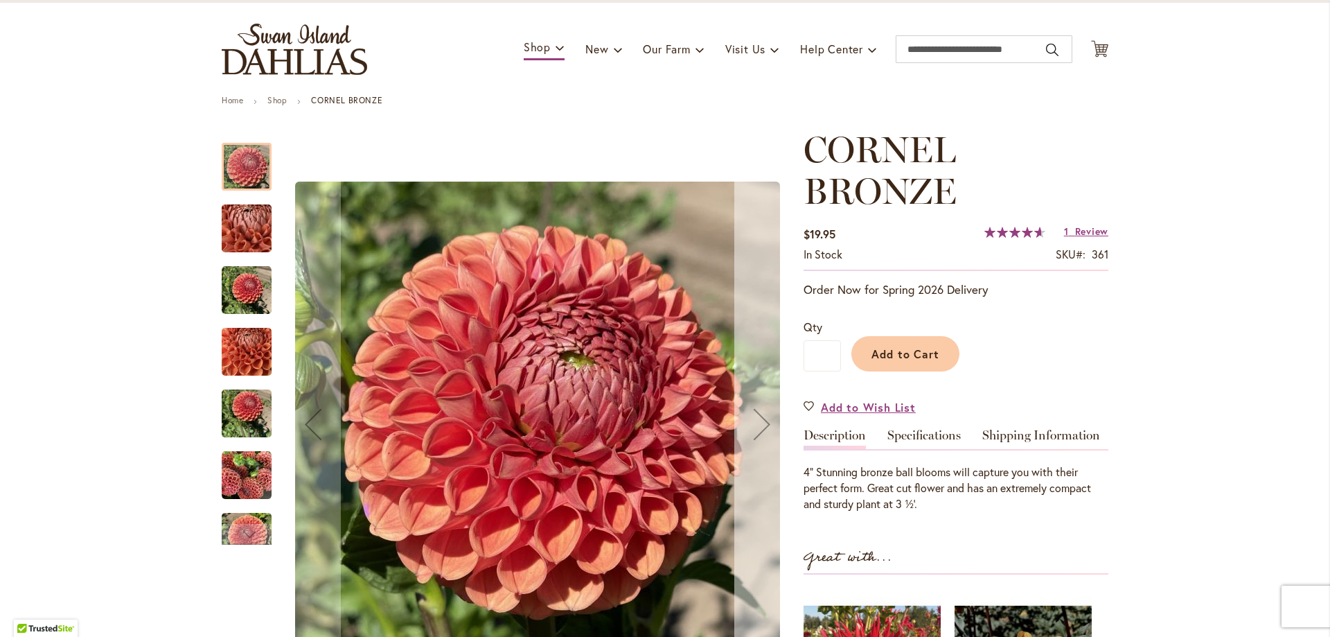
scroll to position [139, 0]
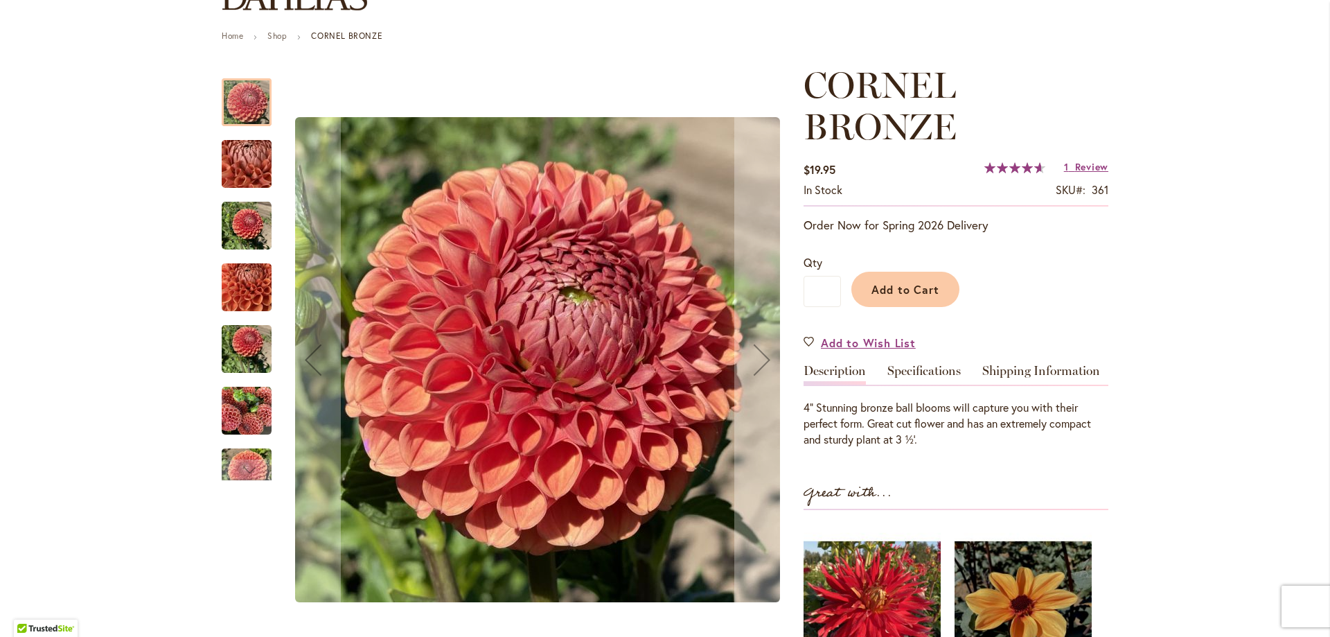
click at [258, 164] on img "CORNEL BRONZE" at bounding box center [247, 164] width 100 height 75
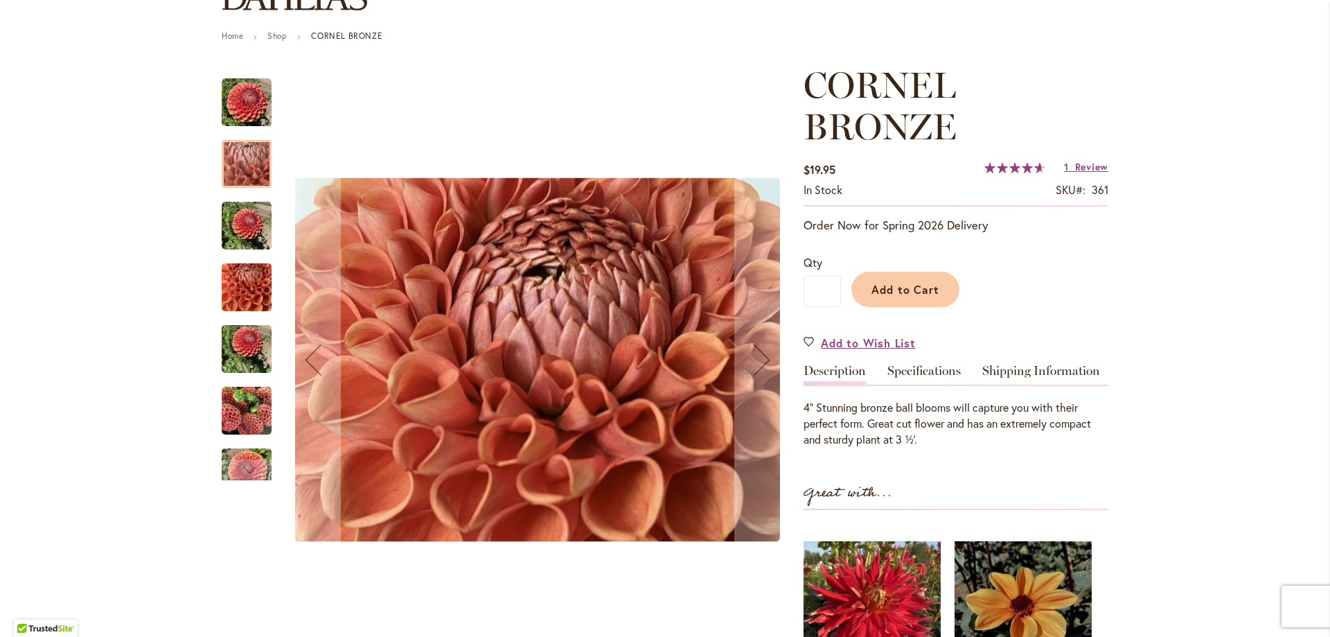
click at [261, 234] on img "CORNEL BRONZE" at bounding box center [247, 226] width 50 height 50
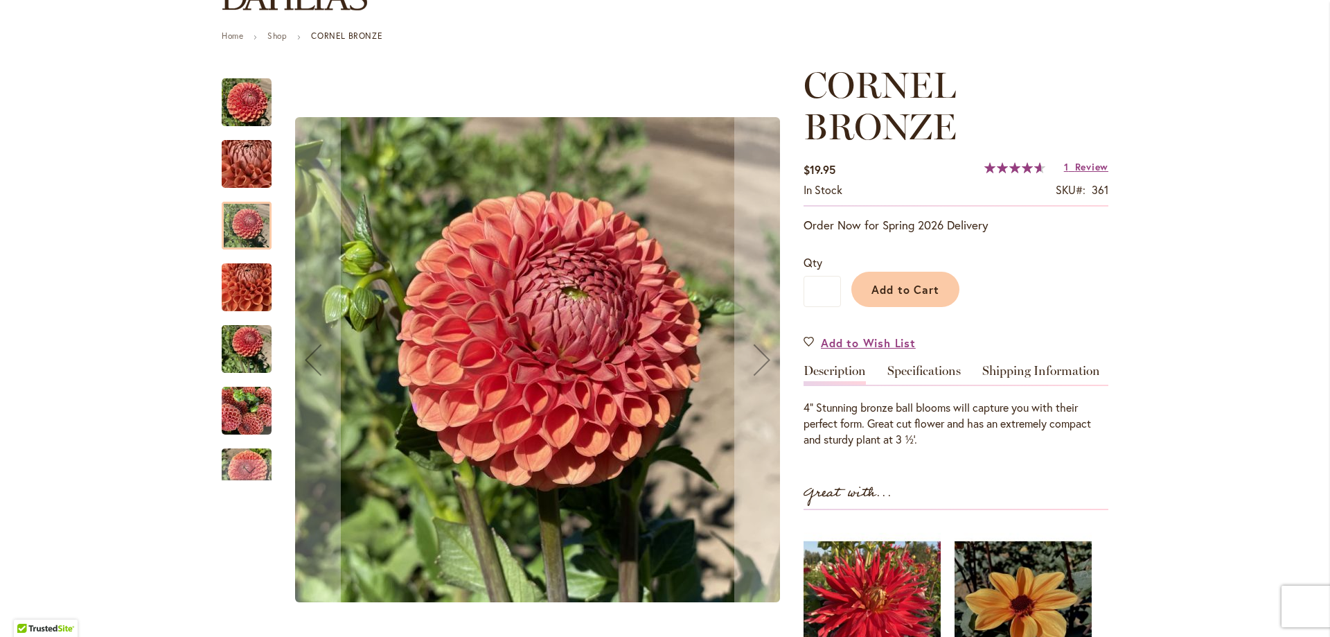
click at [258, 293] on img "CORNEL BRONZE" at bounding box center [247, 287] width 50 height 67
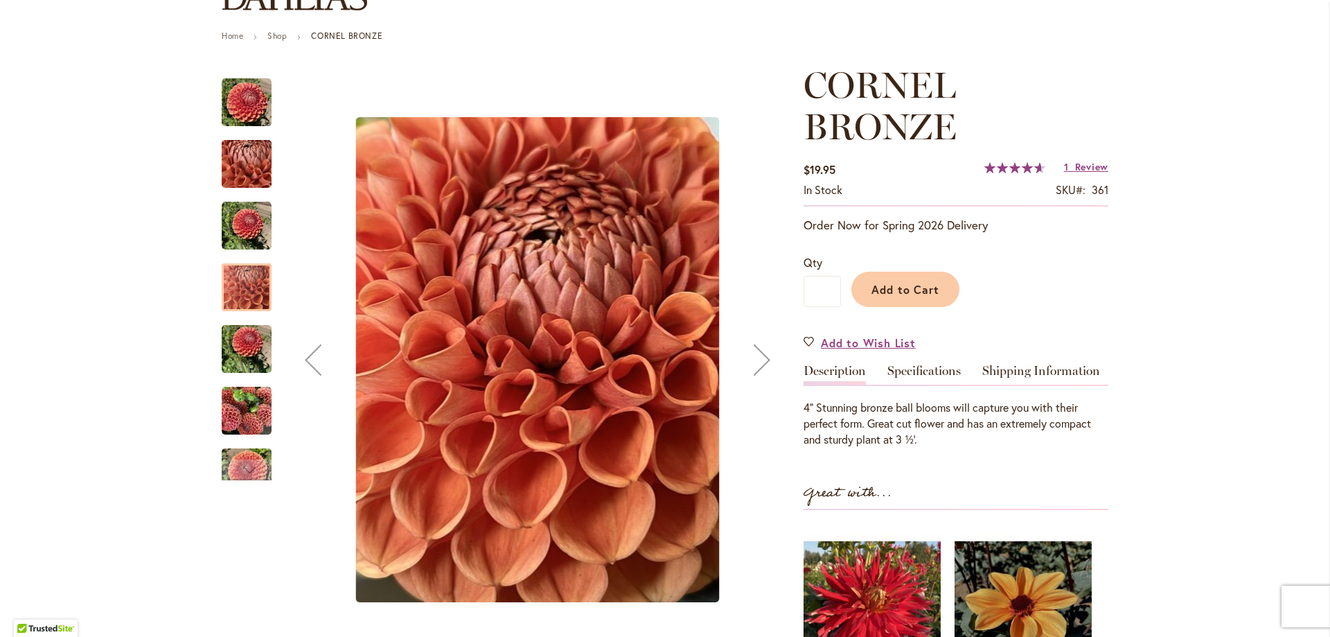
click at [258, 301] on div at bounding box center [247, 287] width 50 height 48
click at [254, 351] on img "CORNEL BRONZE" at bounding box center [247, 349] width 50 height 67
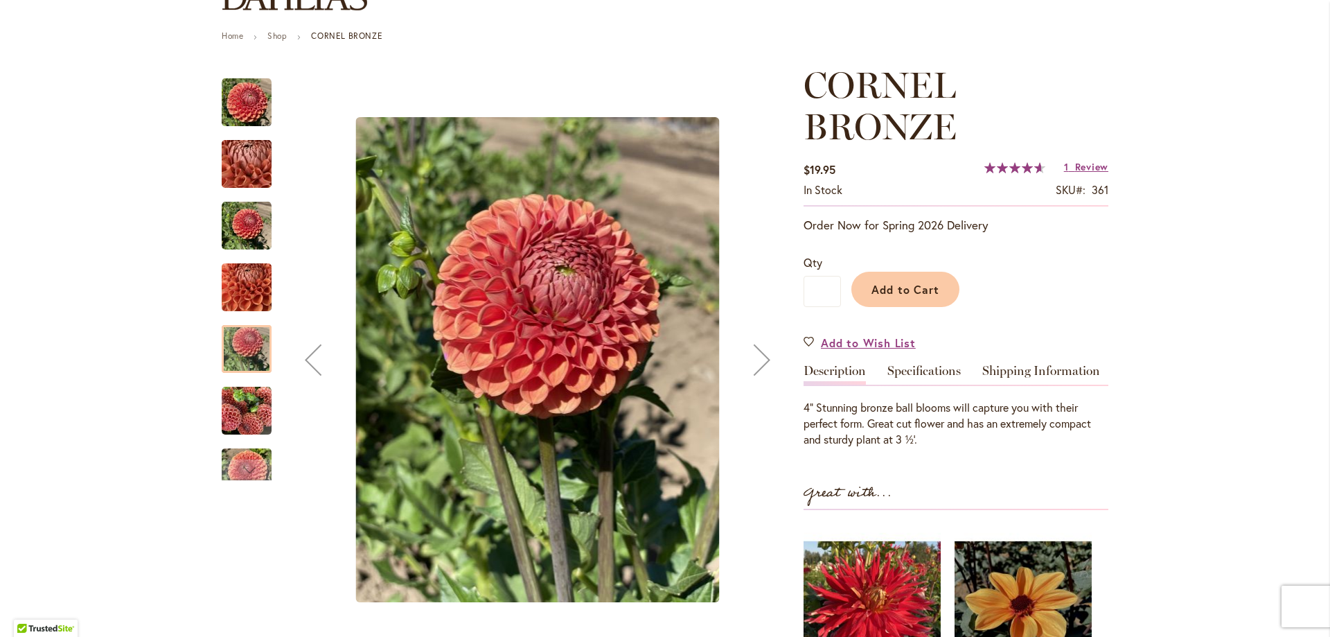
click at [256, 412] on img "CORNEL BRONZE" at bounding box center [247, 411] width 50 height 50
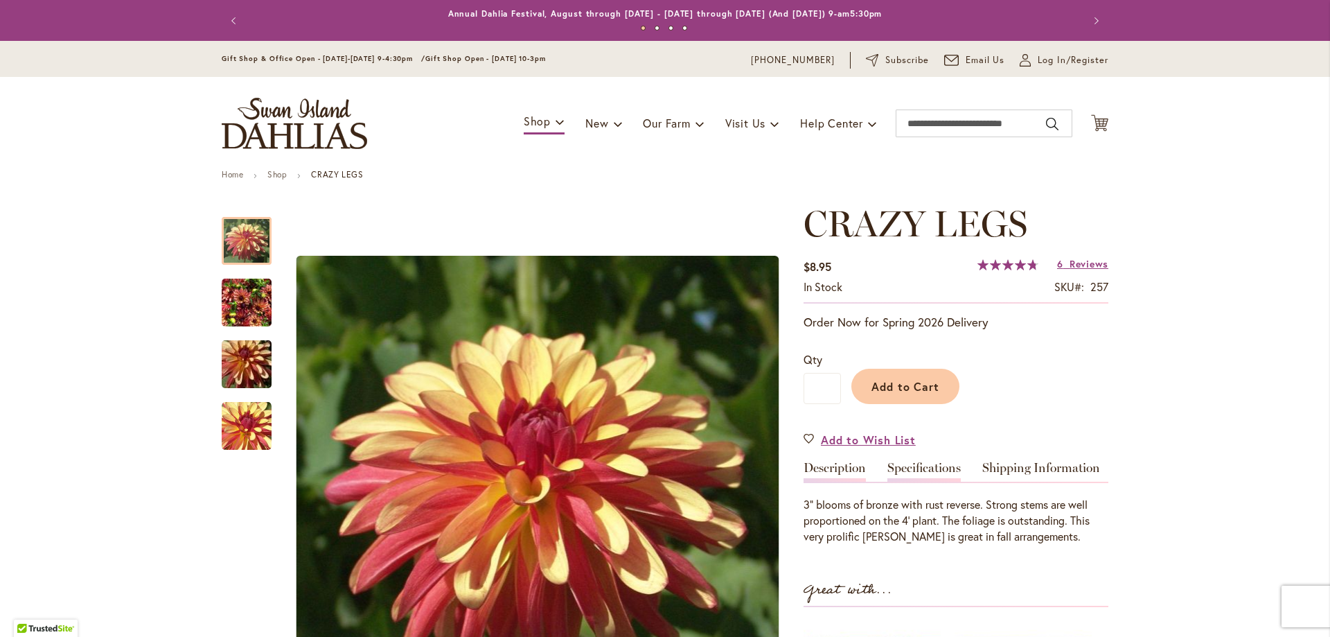
click at [907, 464] on link "Specifications" at bounding box center [924, 471] width 73 height 20
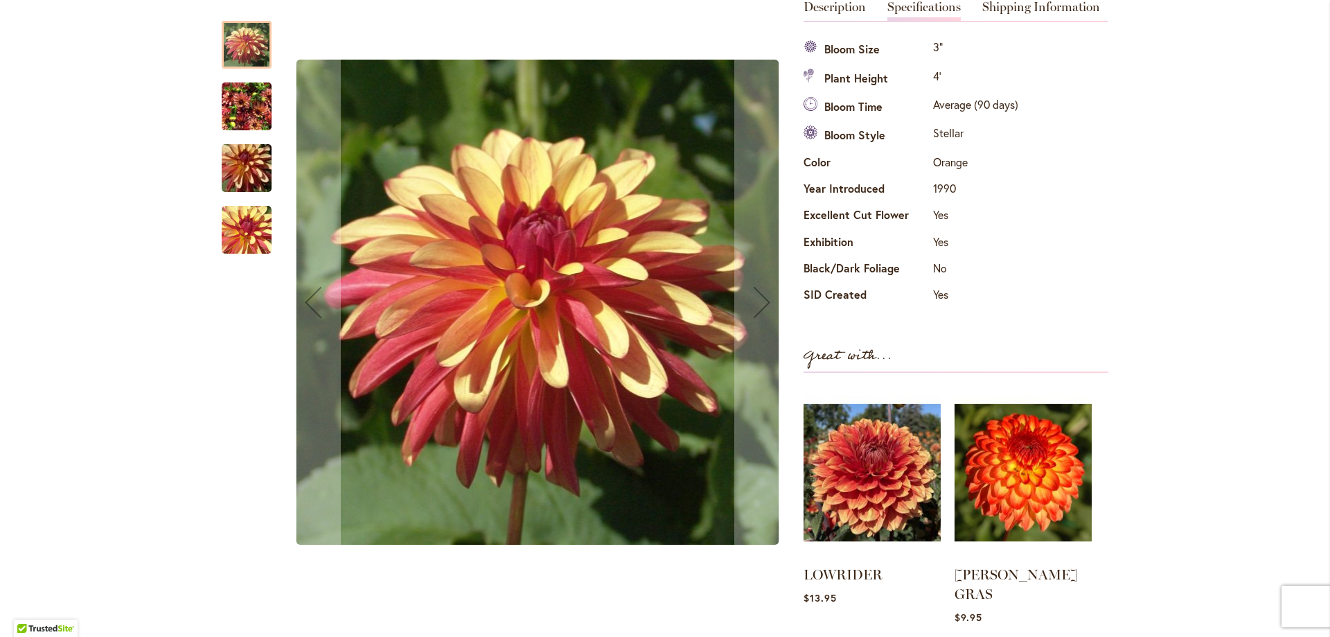
click at [237, 109] on img "CRAZY LEGS" at bounding box center [247, 106] width 50 height 67
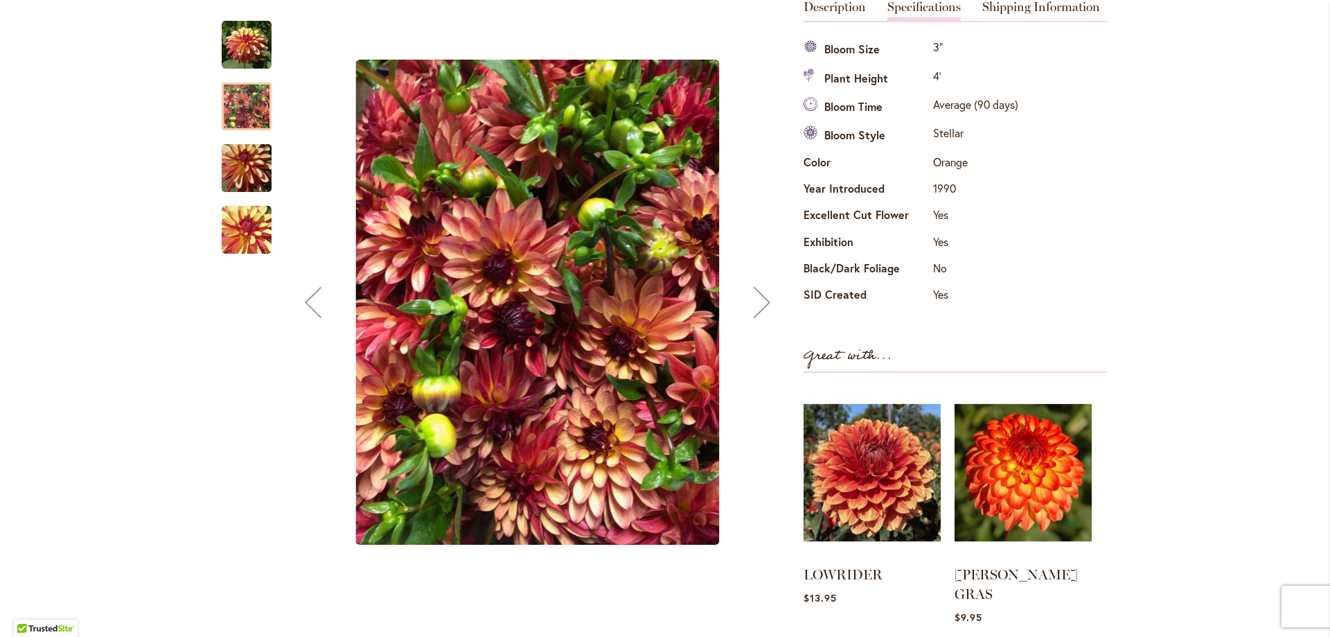
click at [243, 179] on img "CRAZY LEGS" at bounding box center [247, 168] width 100 height 67
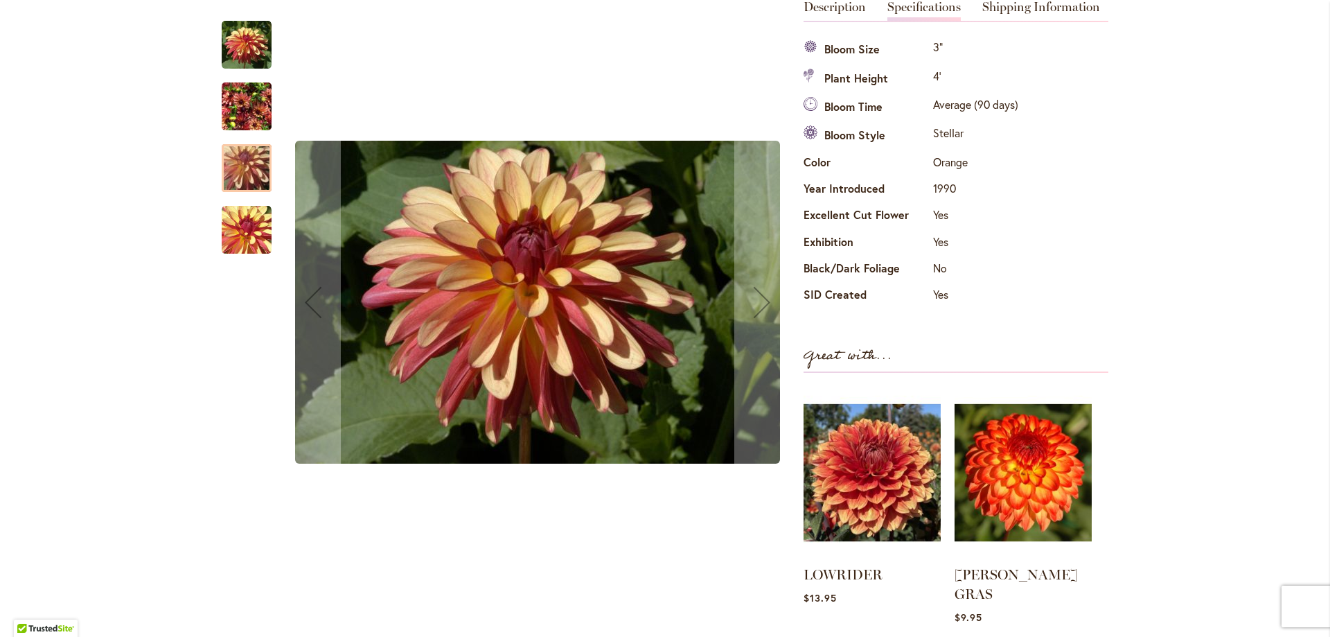
click at [240, 205] on div "CRAZY LEGS" at bounding box center [247, 223] width 50 height 62
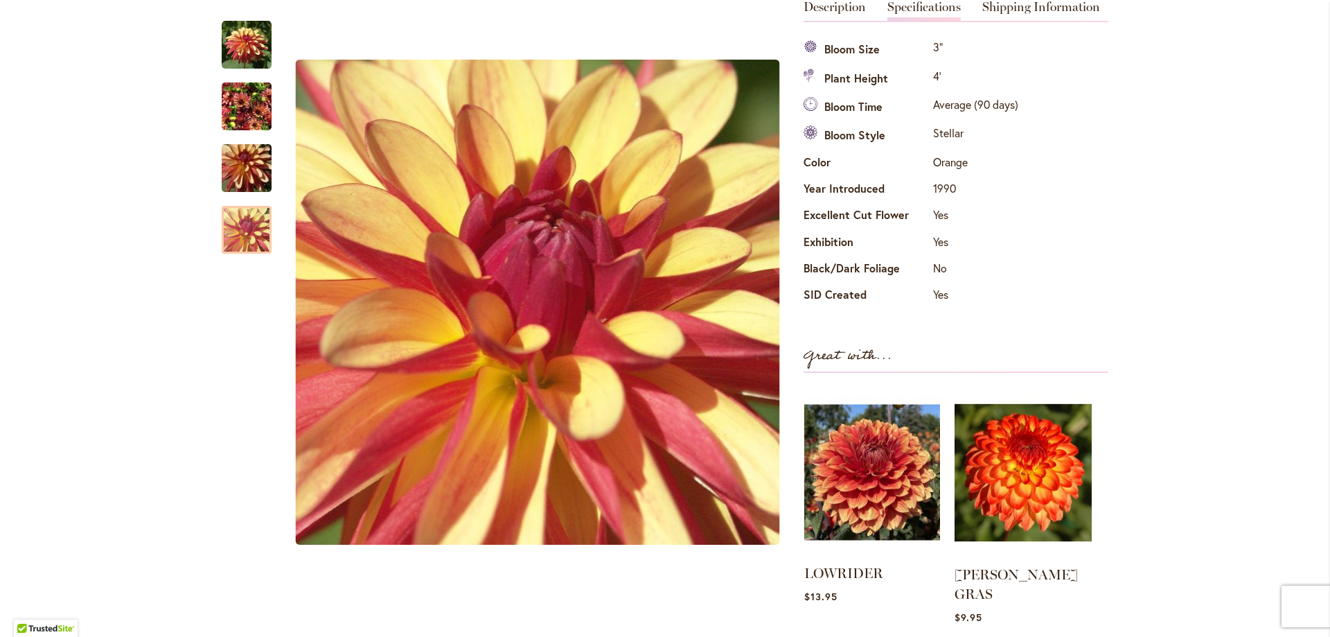
click at [863, 476] on img at bounding box center [872, 472] width 136 height 170
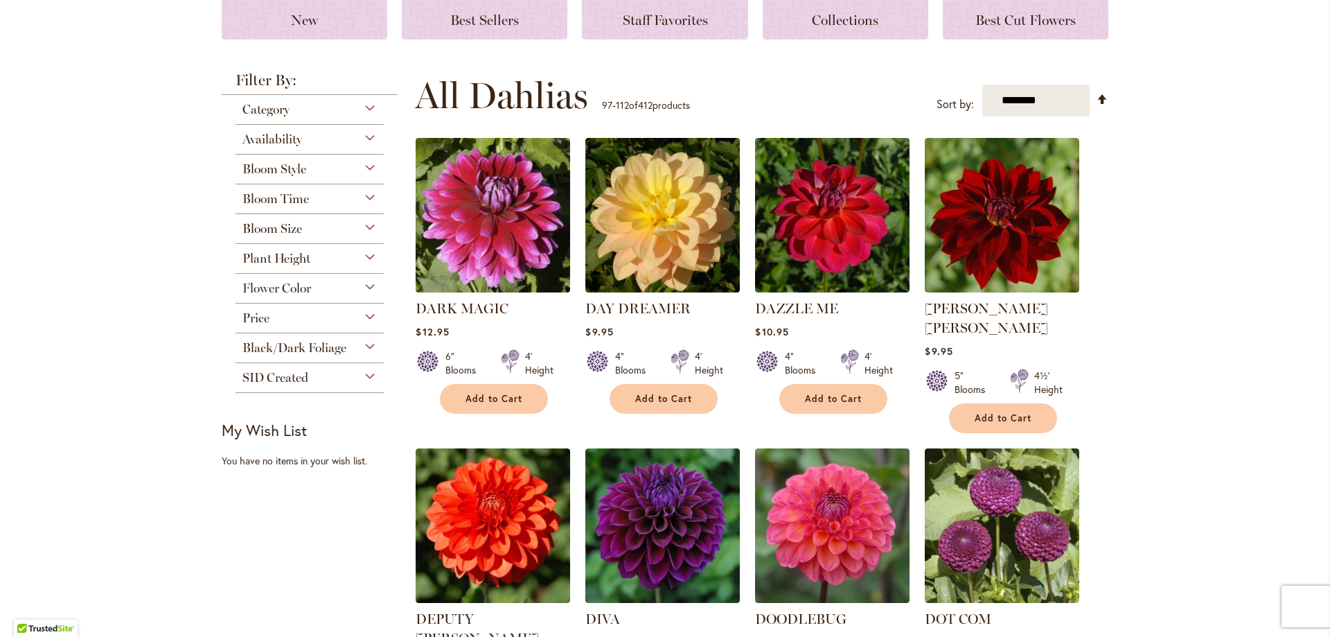
scroll to position [69, 0]
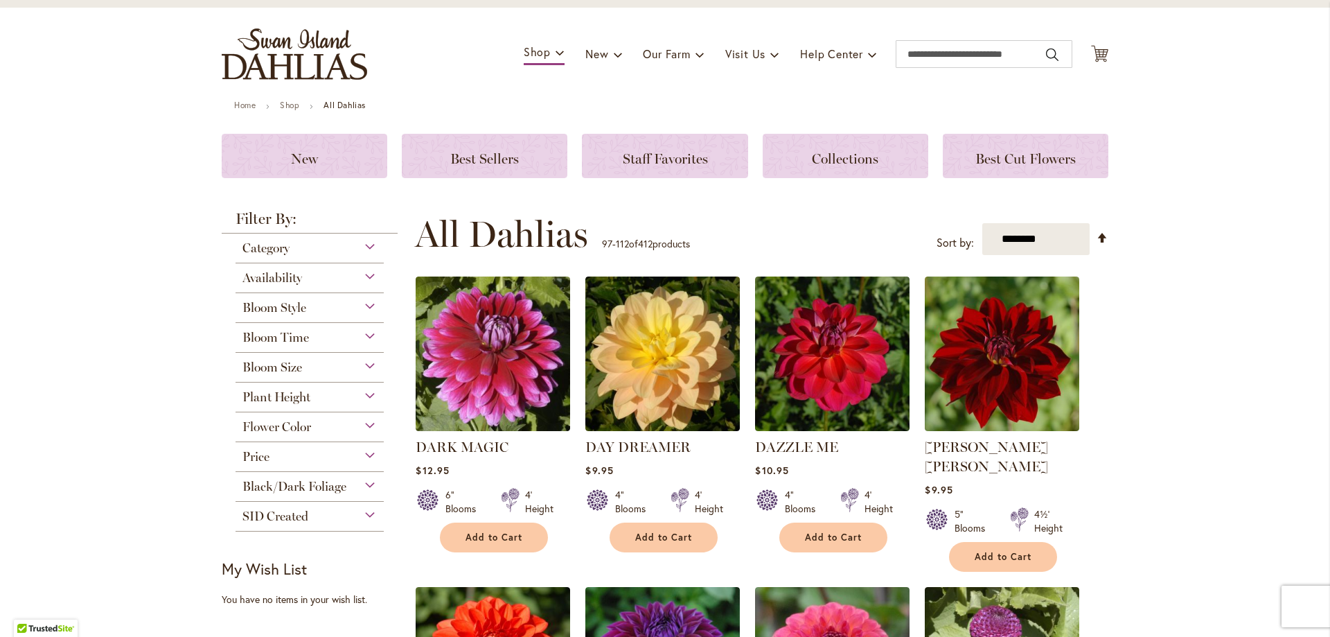
click at [363, 307] on div "Bloom Style" at bounding box center [310, 304] width 148 height 22
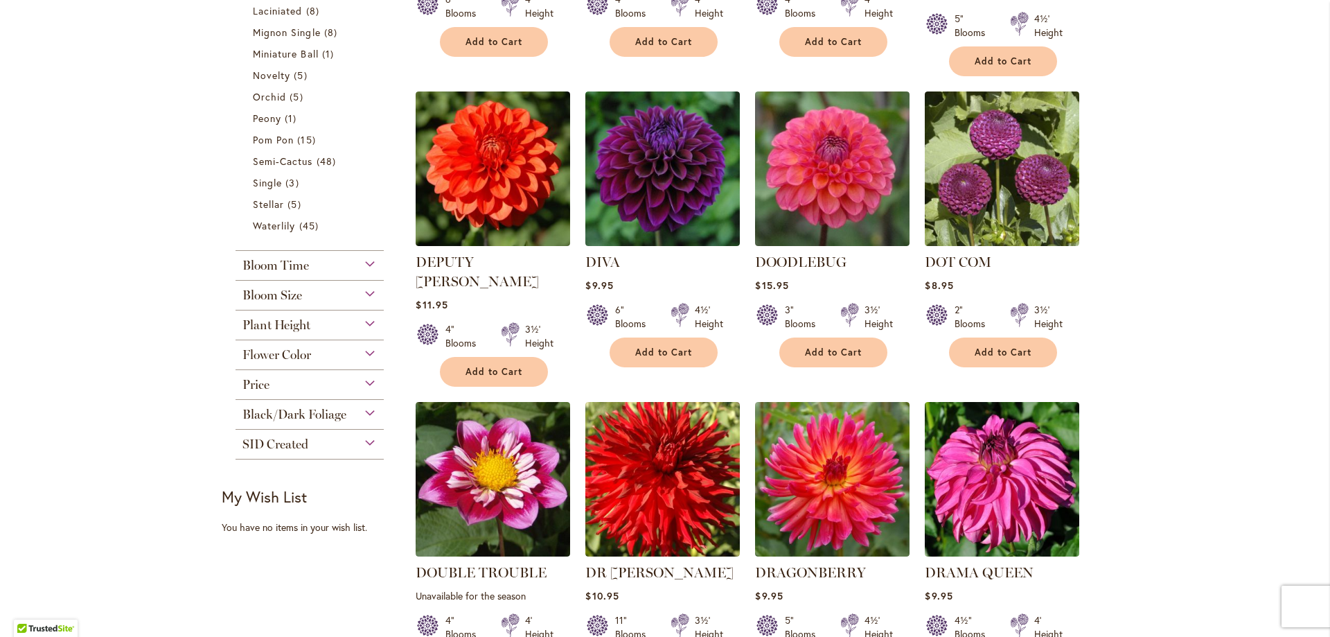
scroll to position [570, 0]
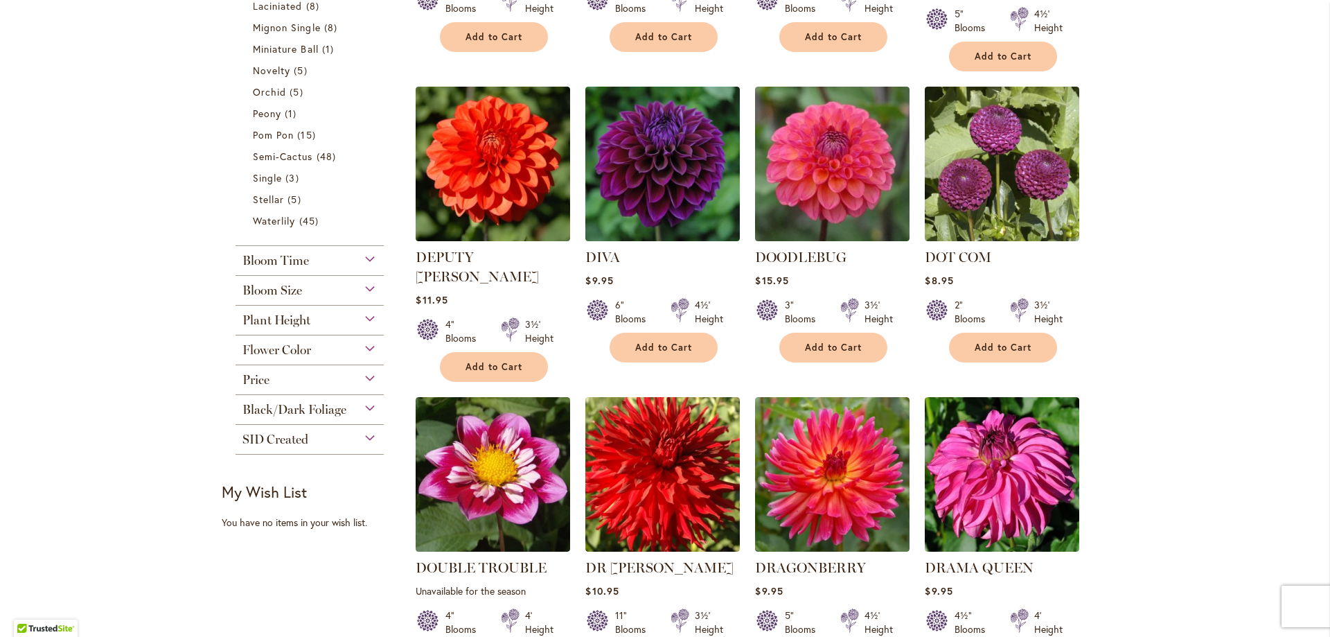
click at [364, 314] on div "Plant Height" at bounding box center [310, 317] width 148 height 22
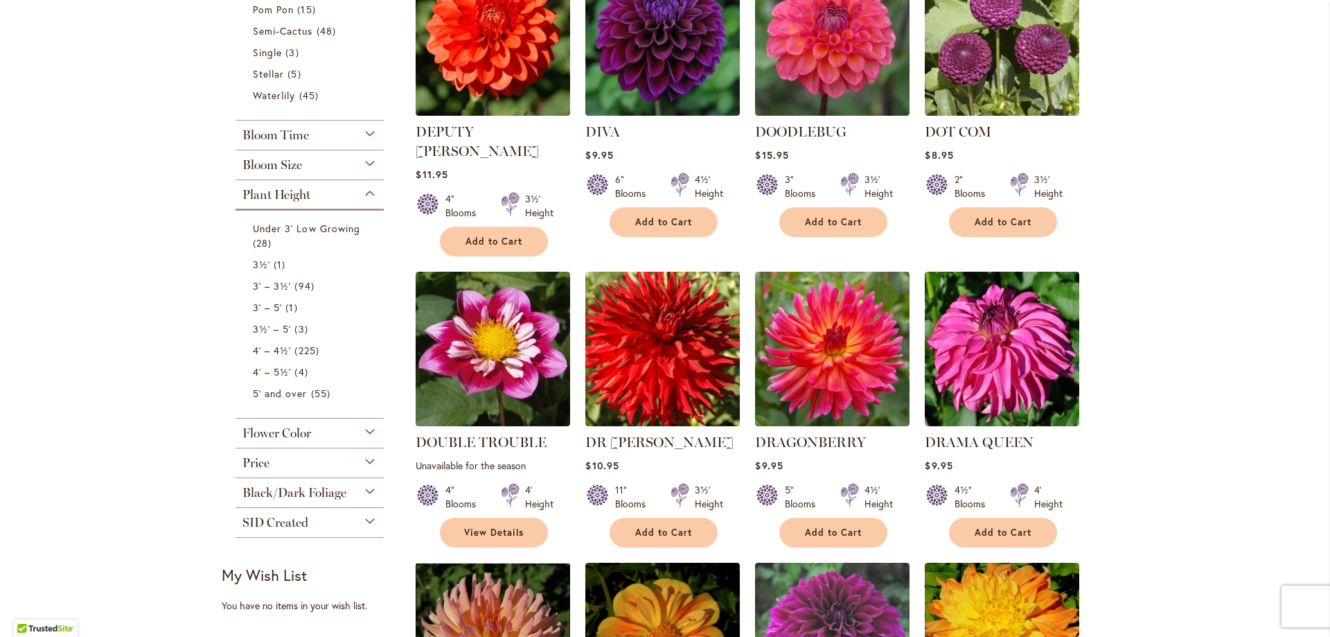
scroll to position [777, 0]
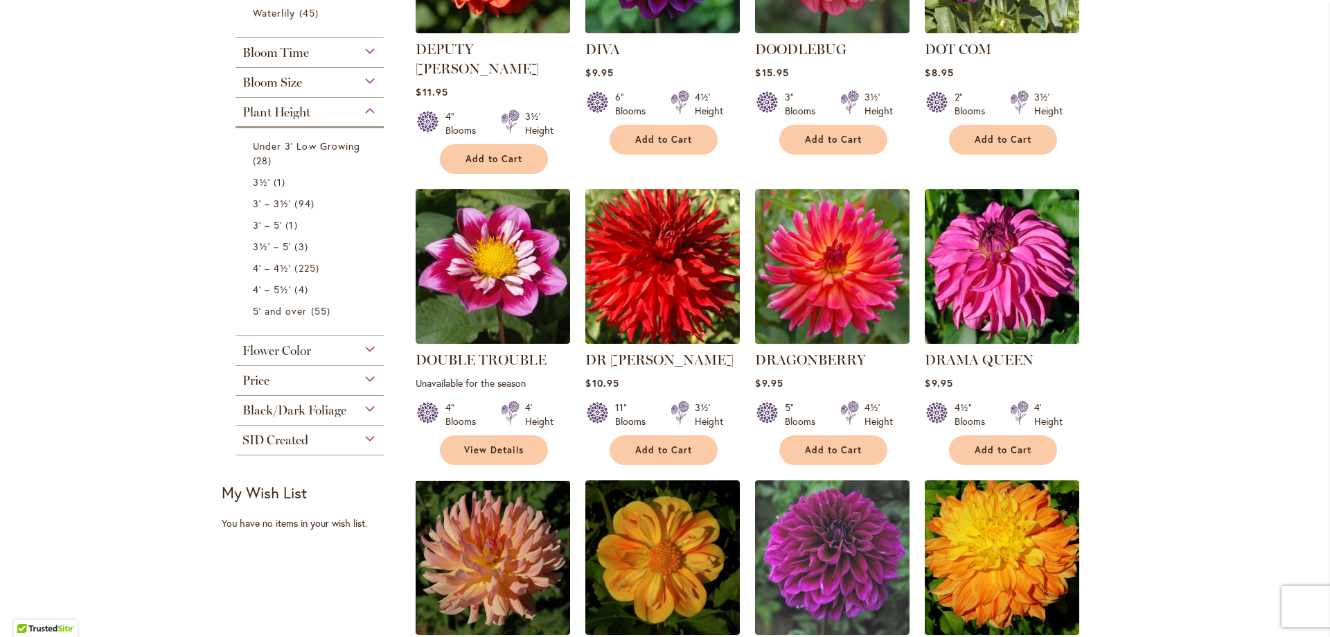
click at [362, 351] on div "Flower Color" at bounding box center [310, 347] width 148 height 22
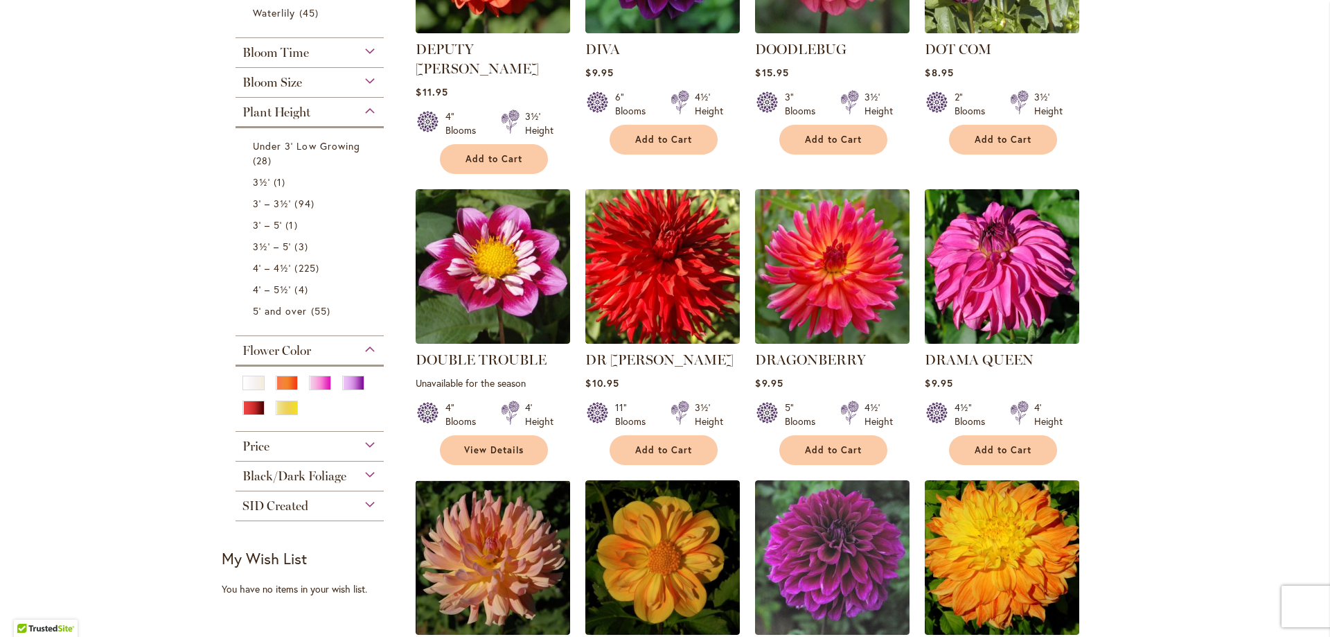
click at [362, 443] on div "Price" at bounding box center [310, 443] width 148 height 22
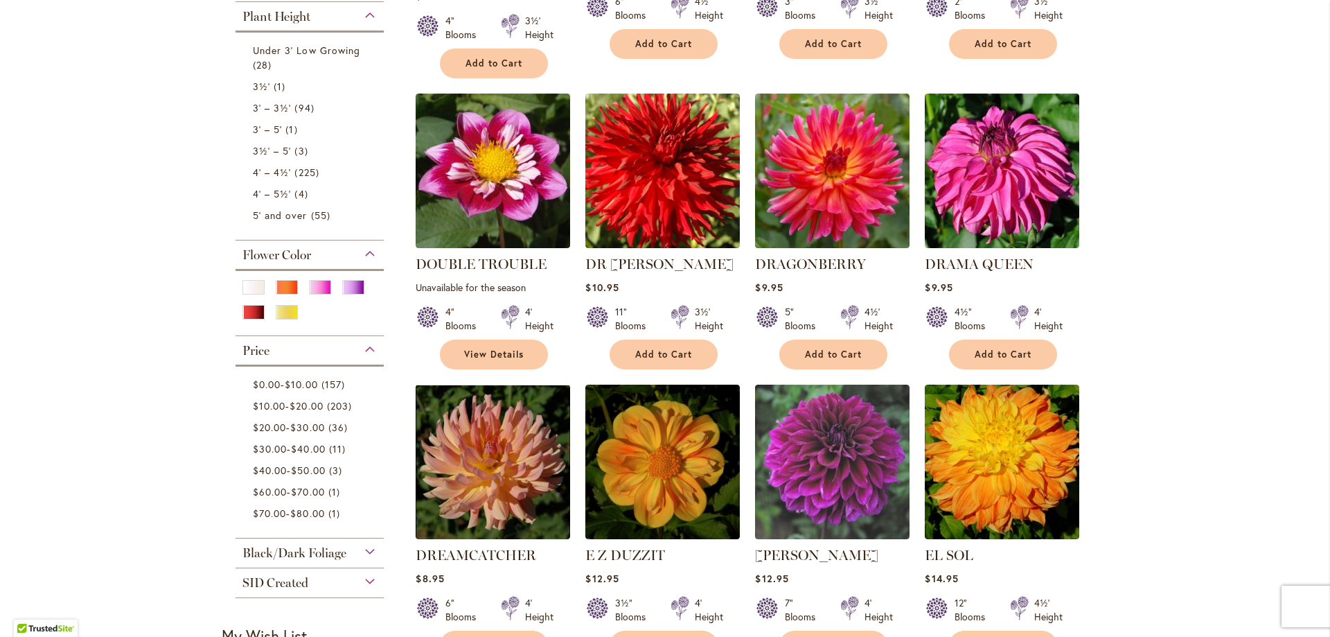
scroll to position [916, 0]
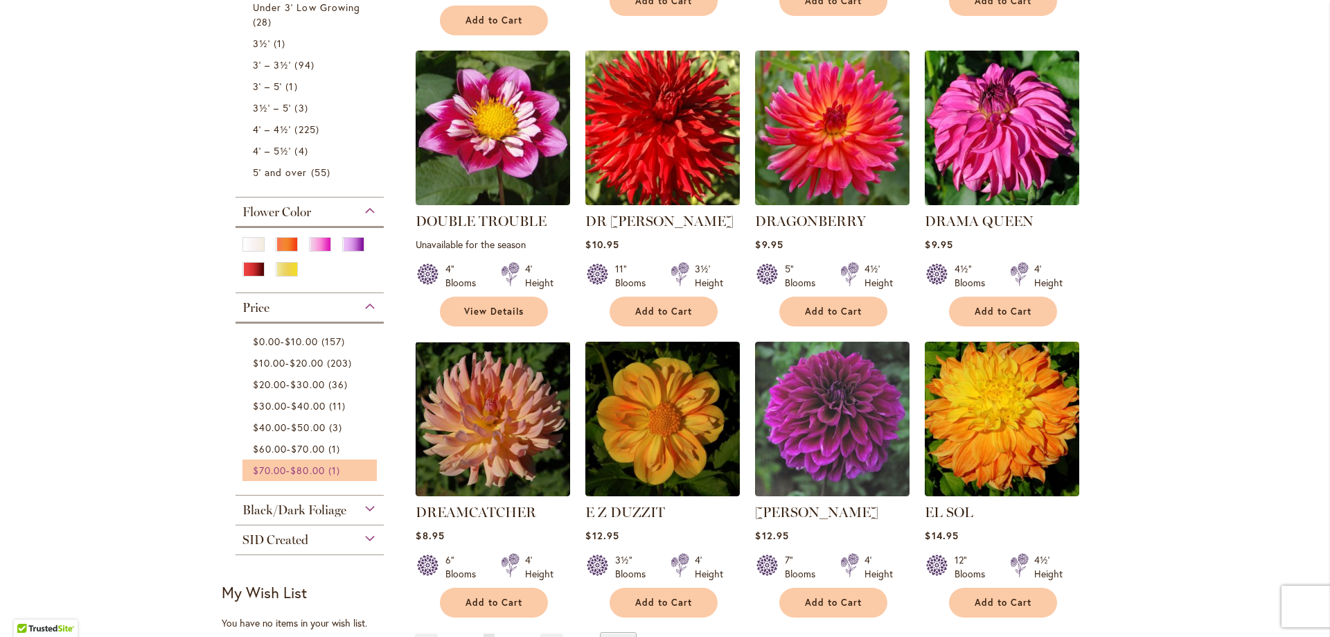
click at [328, 469] on link "$70.00 - $80.00 1 item" at bounding box center [311, 470] width 117 height 15
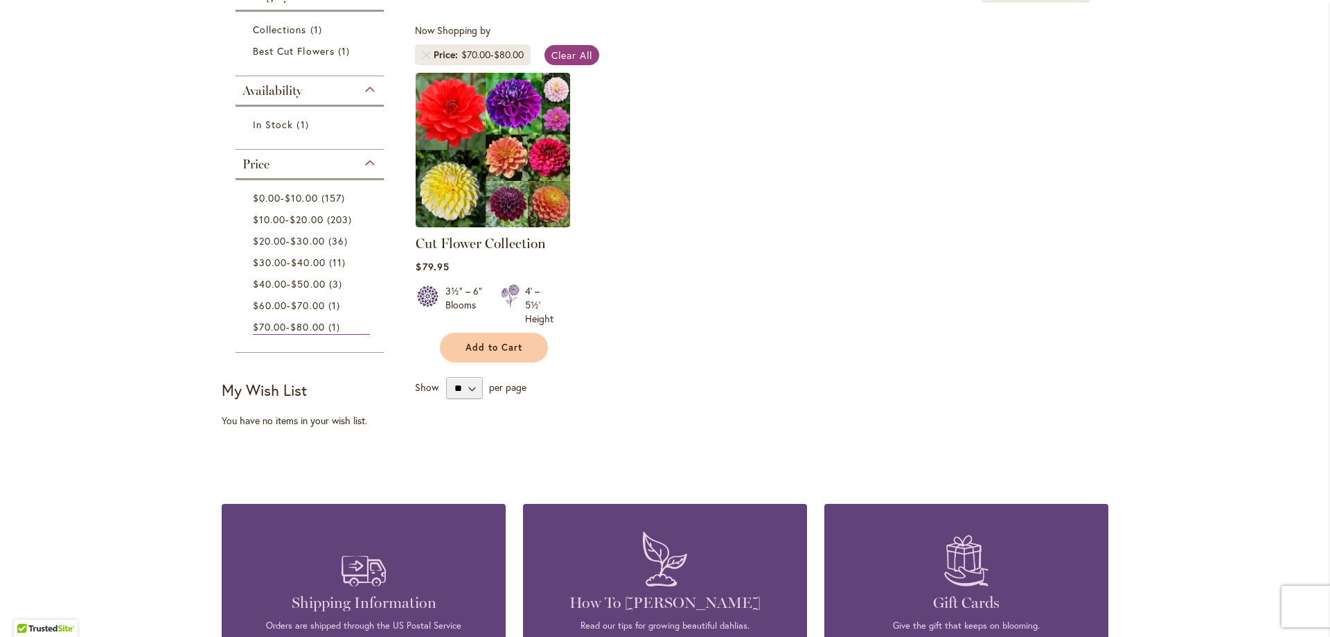
scroll to position [277, 0]
